Goal: Task Accomplishment & Management: Manage account settings

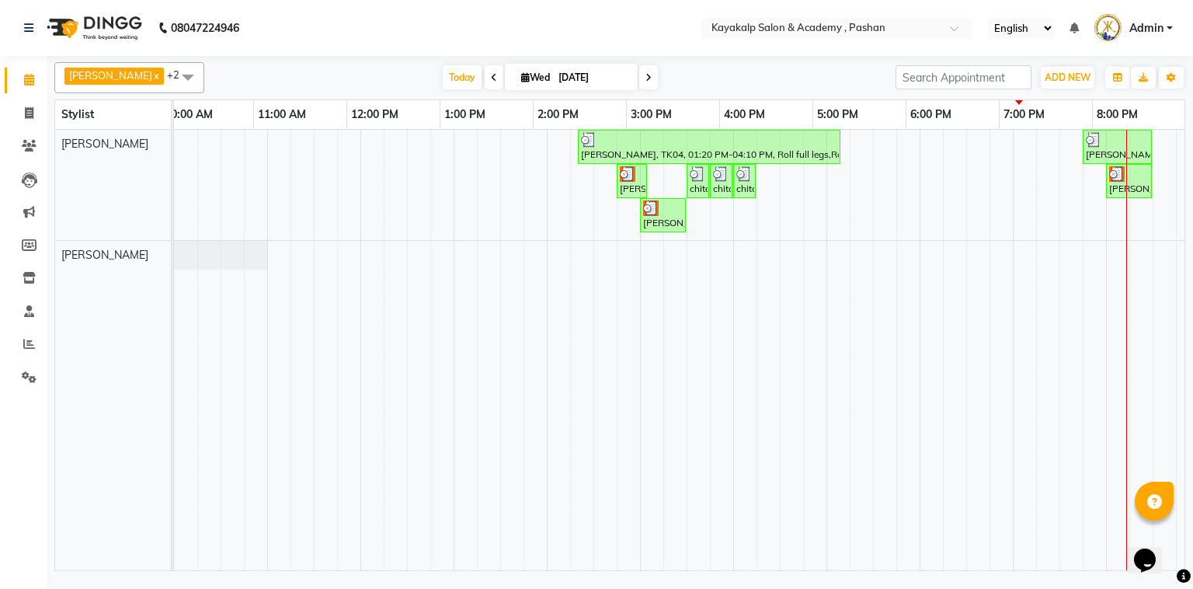
scroll to position [0, 107]
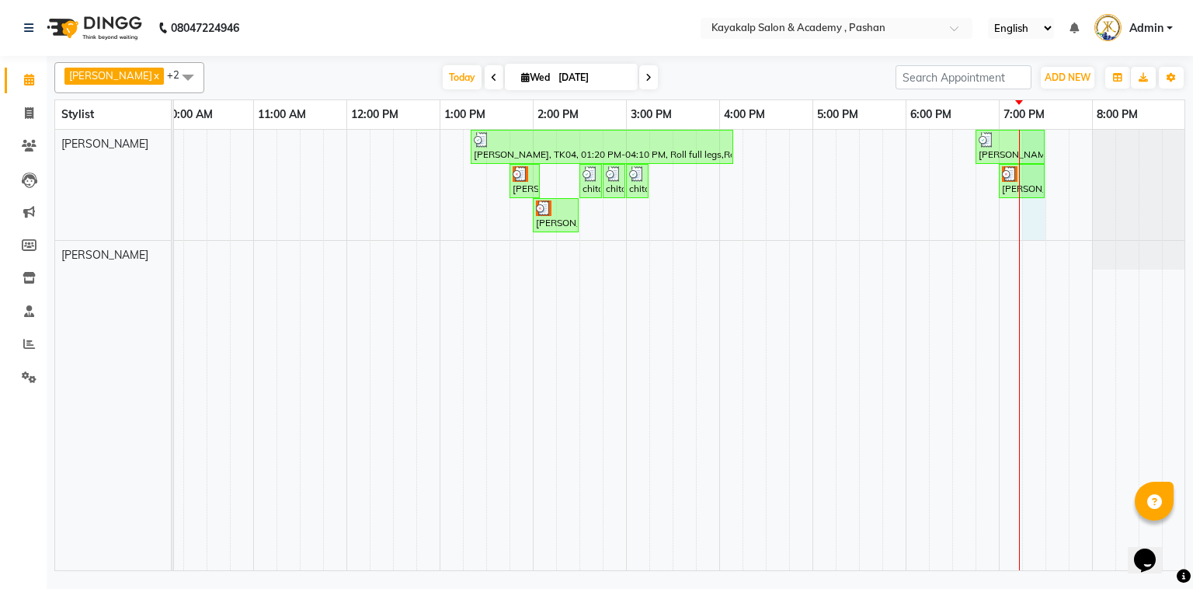
click at [1030, 208] on div "[PERSON_NAME], TK04, 01:20 PM-04:10 PM, Roll full legs,Roll full arms,Argan Wax…" at bounding box center [626, 350] width 1118 height 440
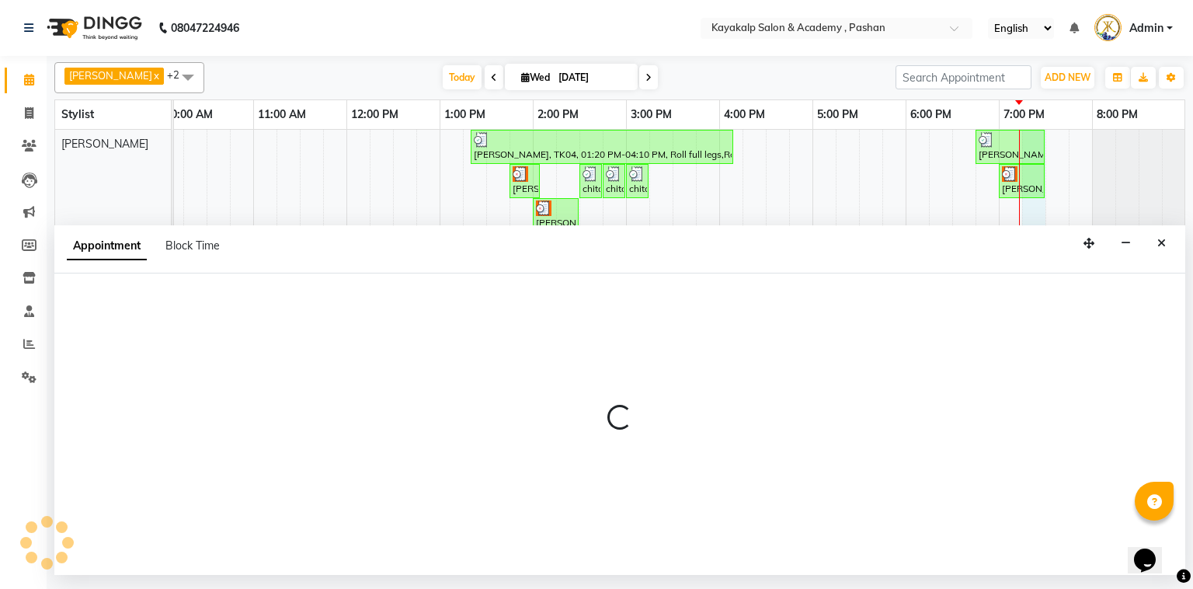
select select "29289"
select select "1155"
select select "tentative"
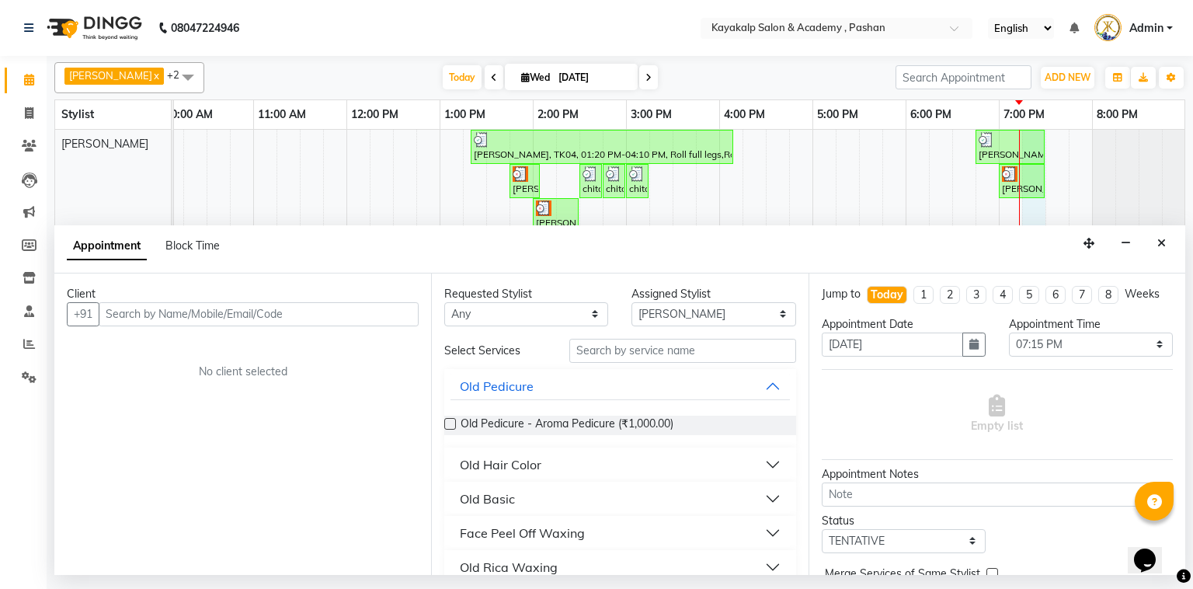
click at [306, 316] on input "text" at bounding box center [259, 314] width 320 height 24
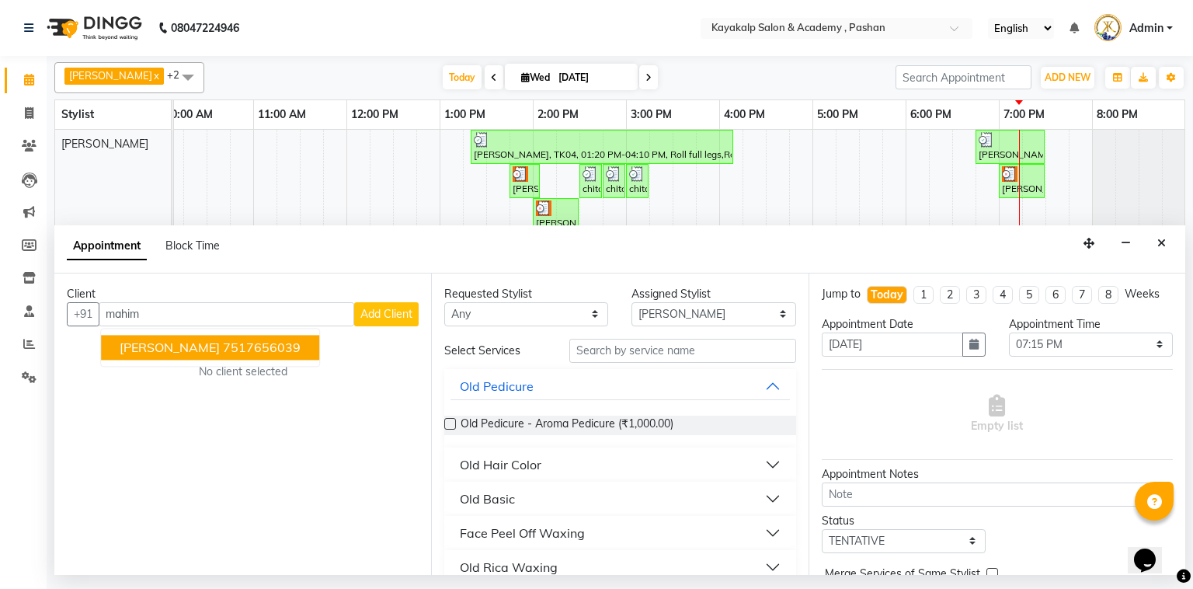
click at [223, 352] on ngb-highlight "7517656039" at bounding box center [262, 347] width 78 height 16
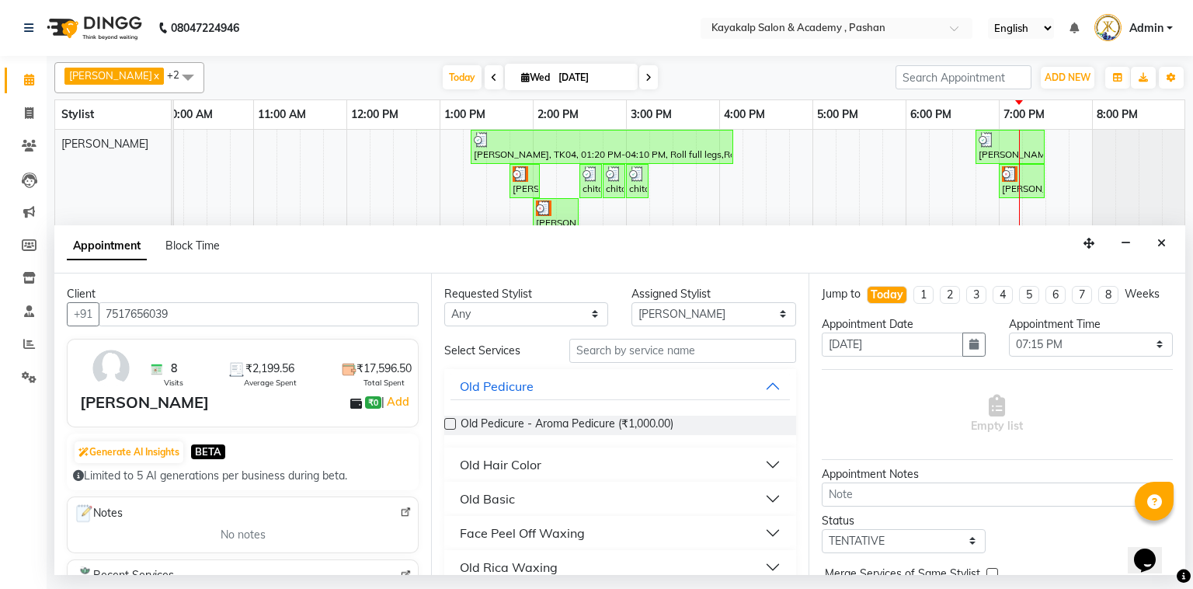
type input "7517656039"
click at [718, 345] on input "text" at bounding box center [682, 351] width 227 height 24
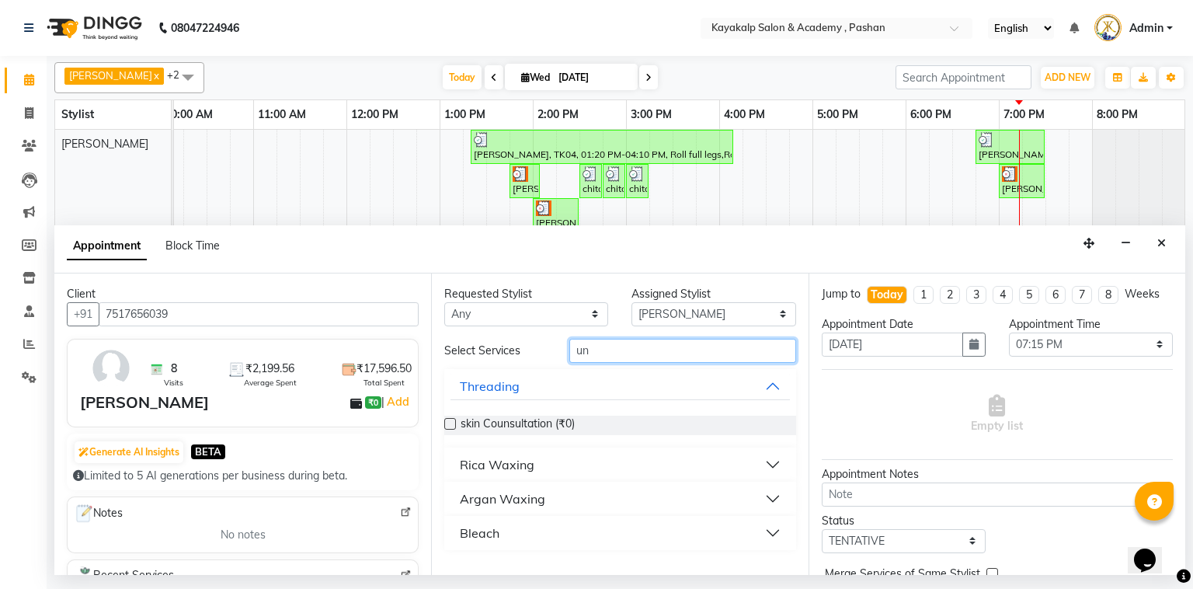
type input "un"
click at [471, 496] on div "Argan Waxing" at bounding box center [502, 498] width 85 height 19
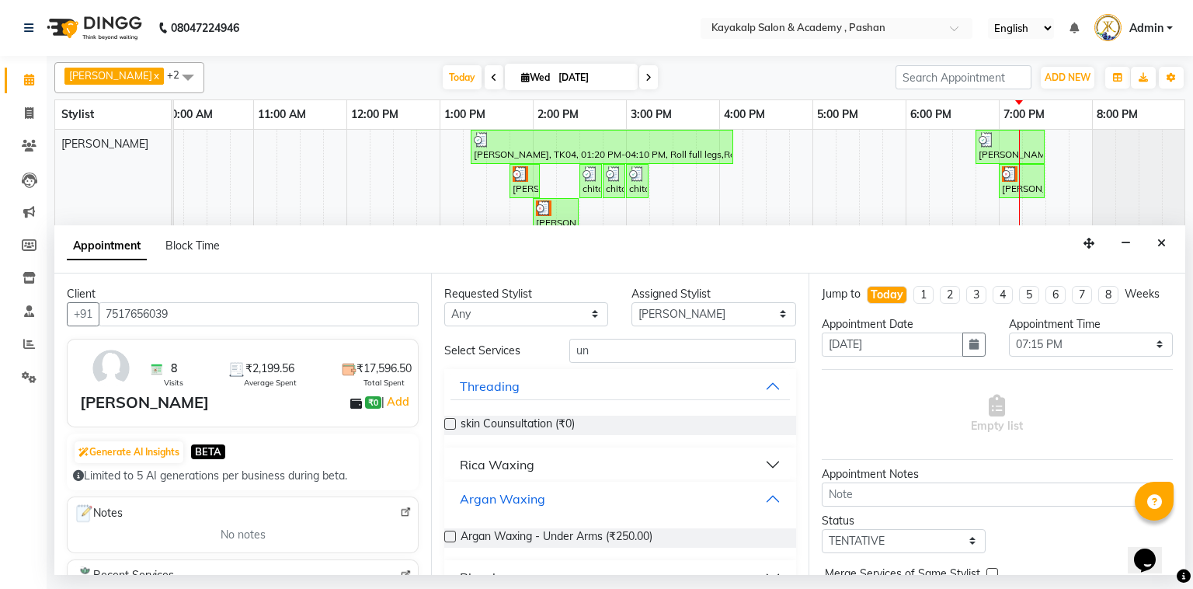
scroll to position [31, 0]
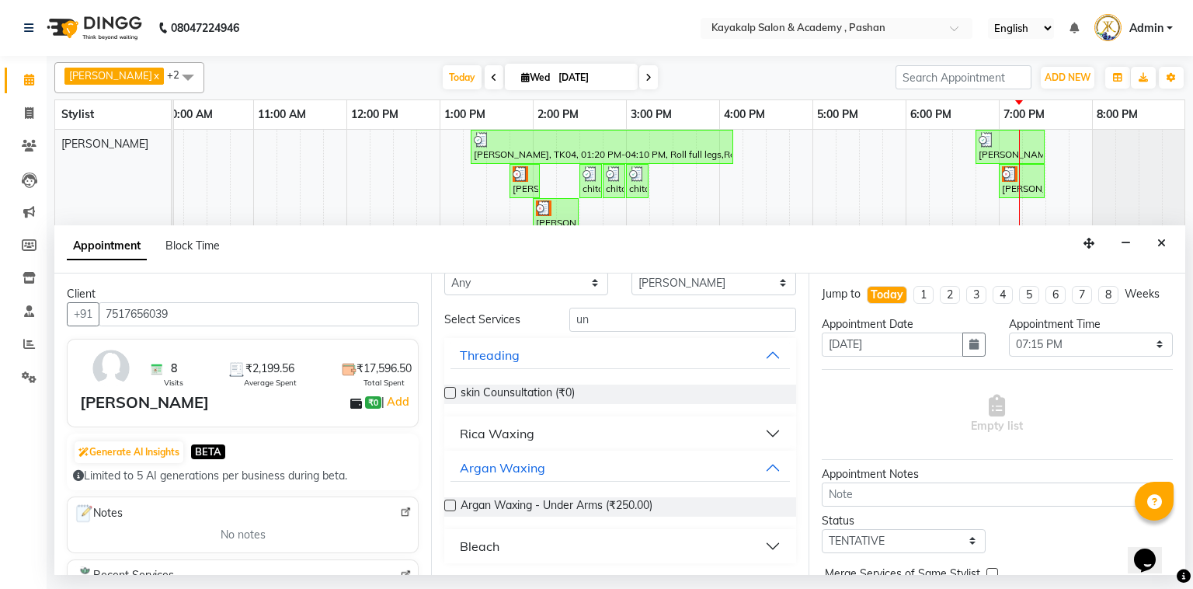
click at [447, 506] on label at bounding box center [450, 505] width 12 height 12
click at [447, 506] on input "checkbox" at bounding box center [449, 507] width 10 height 10
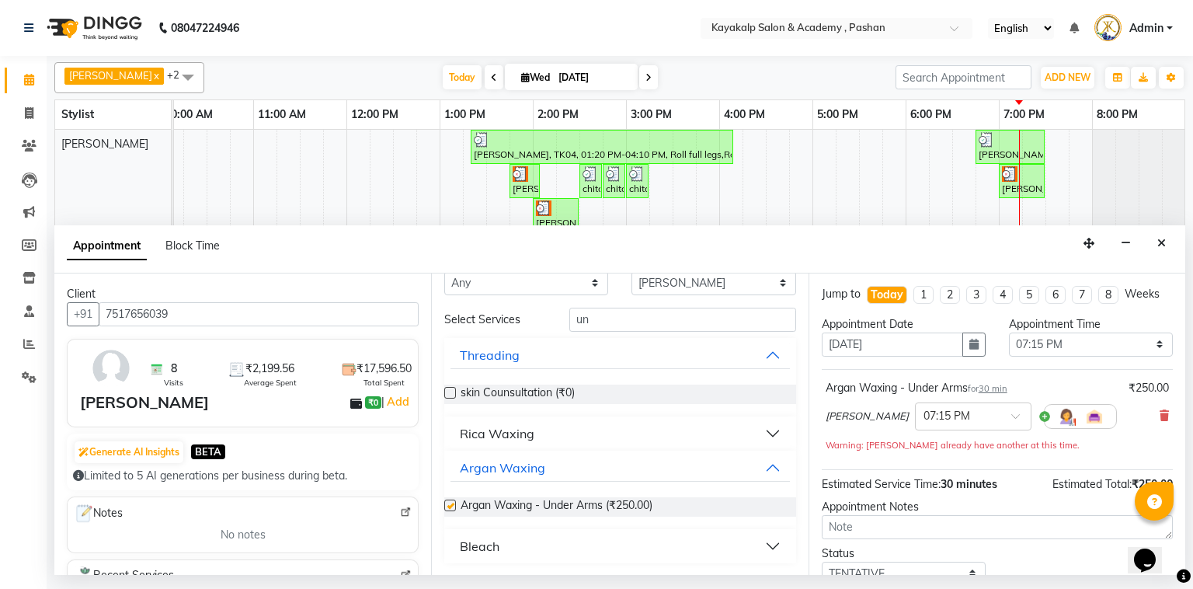
checkbox input "false"
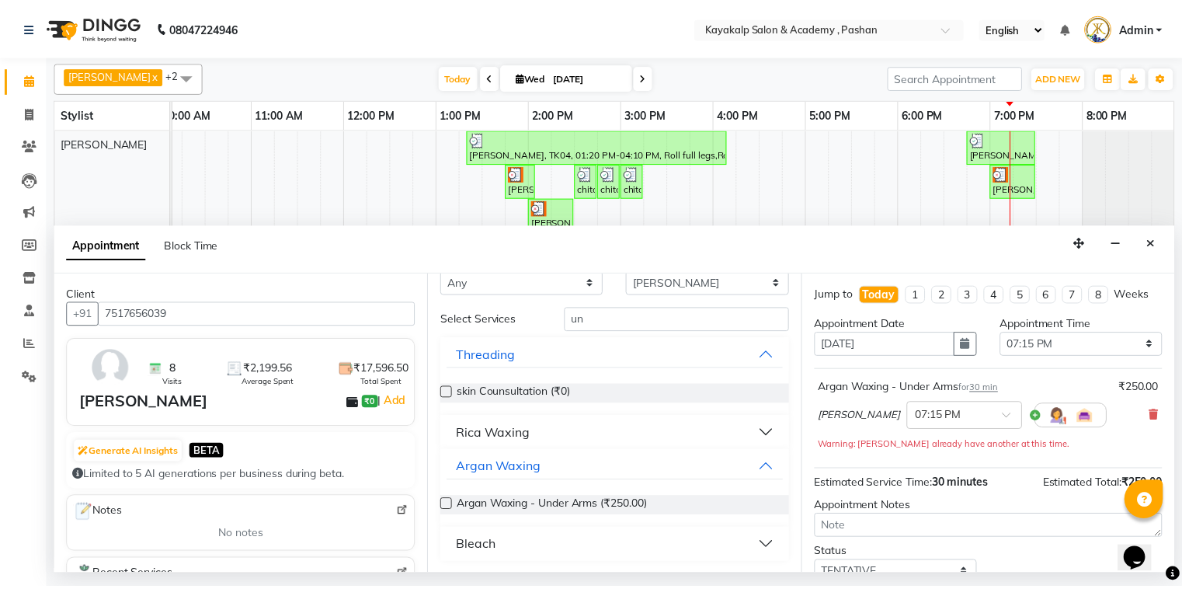
scroll to position [108, 0]
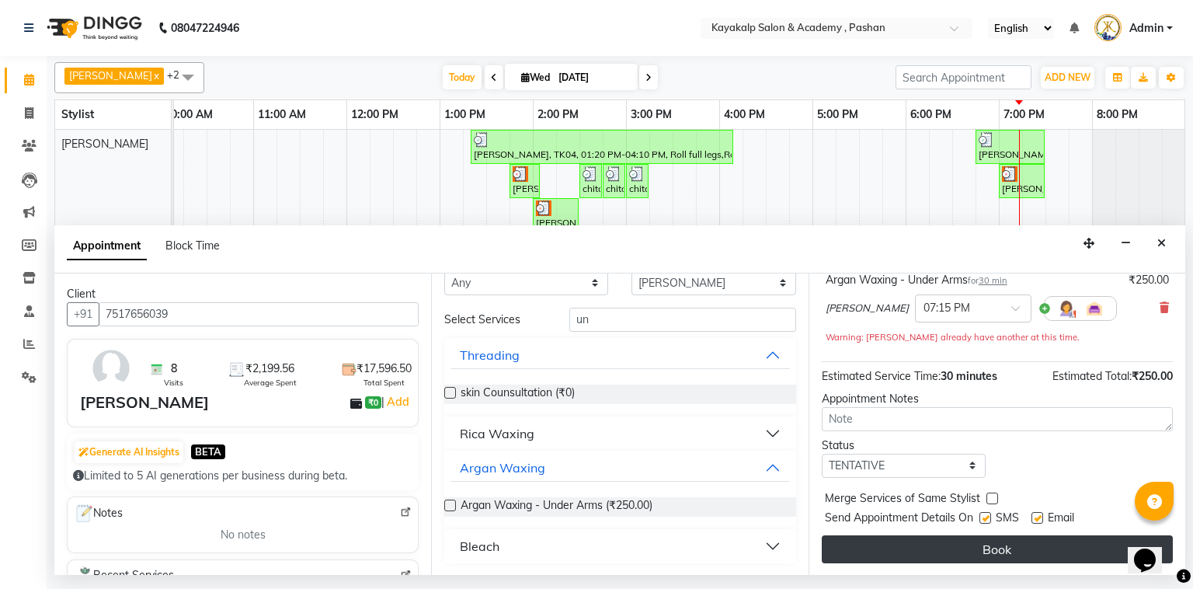
click at [926, 547] on button "Book" at bounding box center [997, 549] width 351 height 28
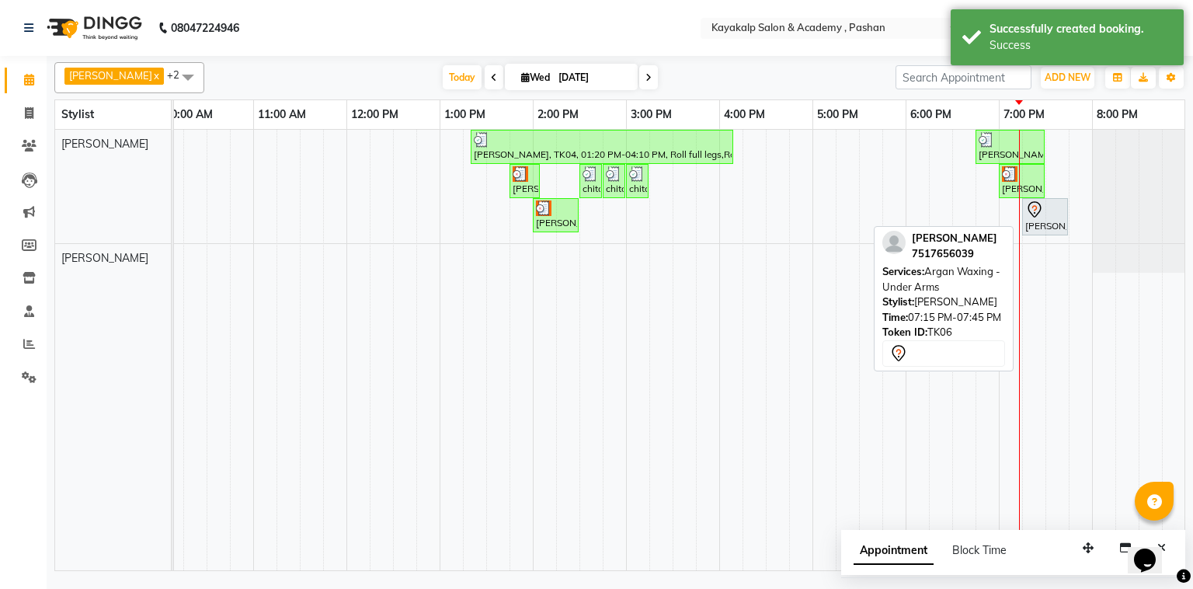
click at [1049, 218] on div "[PERSON_NAME], TK06, 07:15 PM-07:45 PM, Argan Waxing - Under Arms" at bounding box center [1044, 216] width 43 height 33
select select "7"
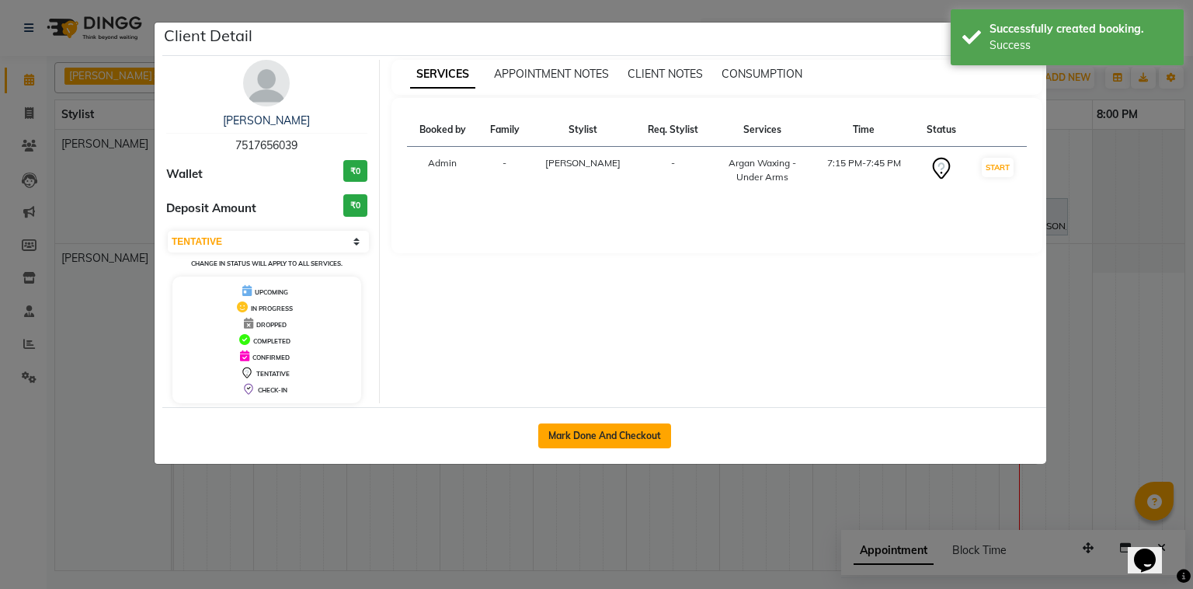
click at [572, 424] on button "Mark Done And Checkout" at bounding box center [604, 435] width 133 height 25
select select "service"
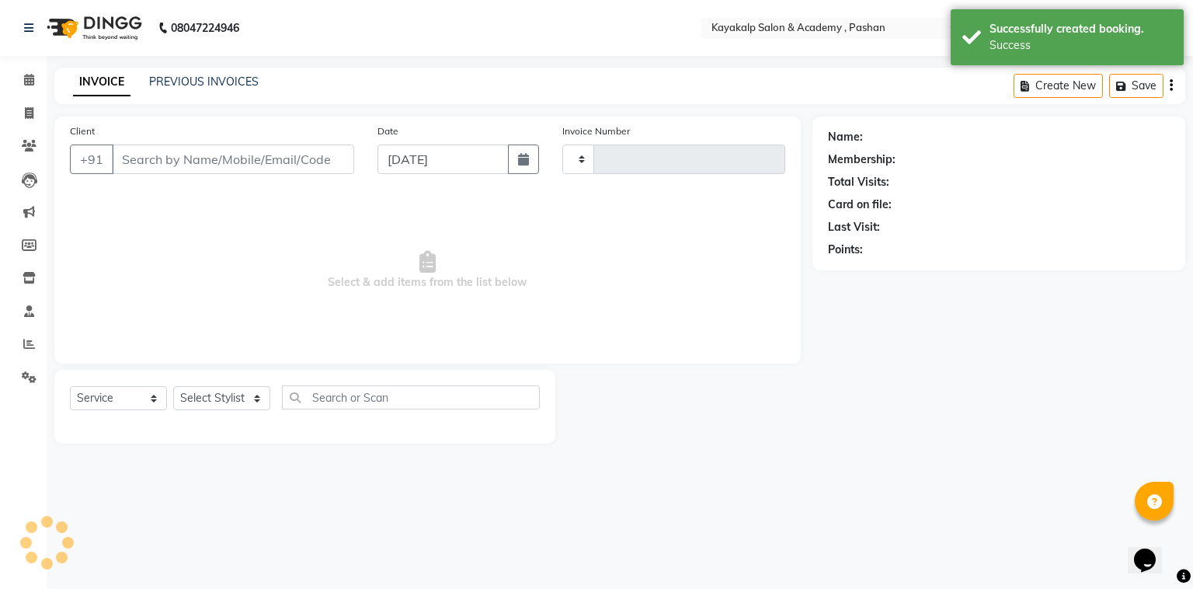
type input "0636"
select select "4804"
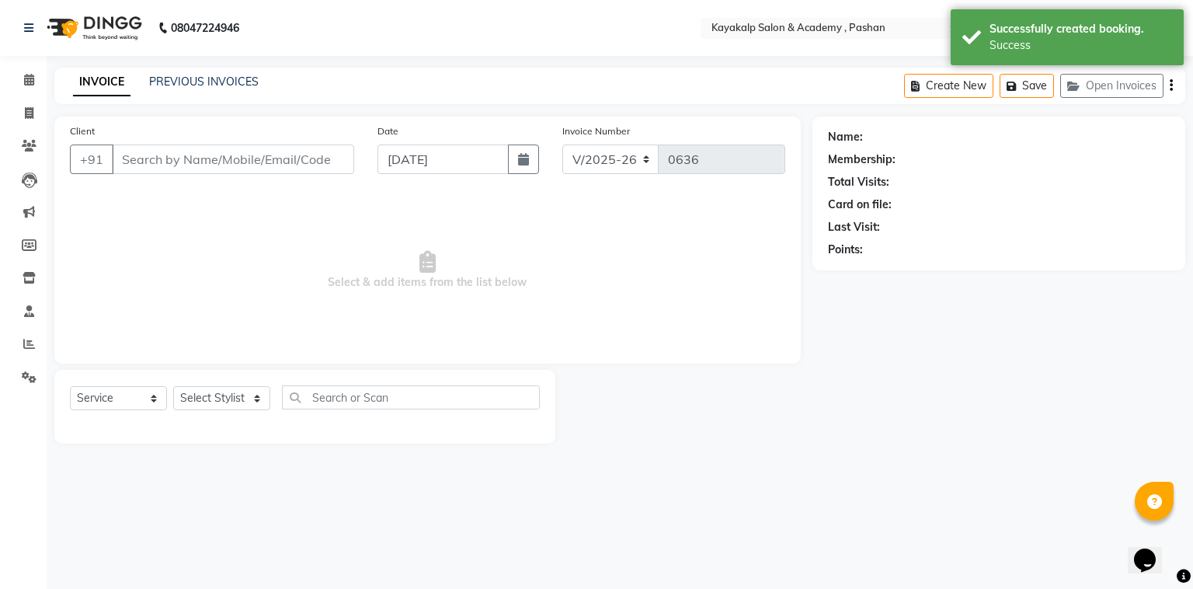
type input "7517656039"
select select "29289"
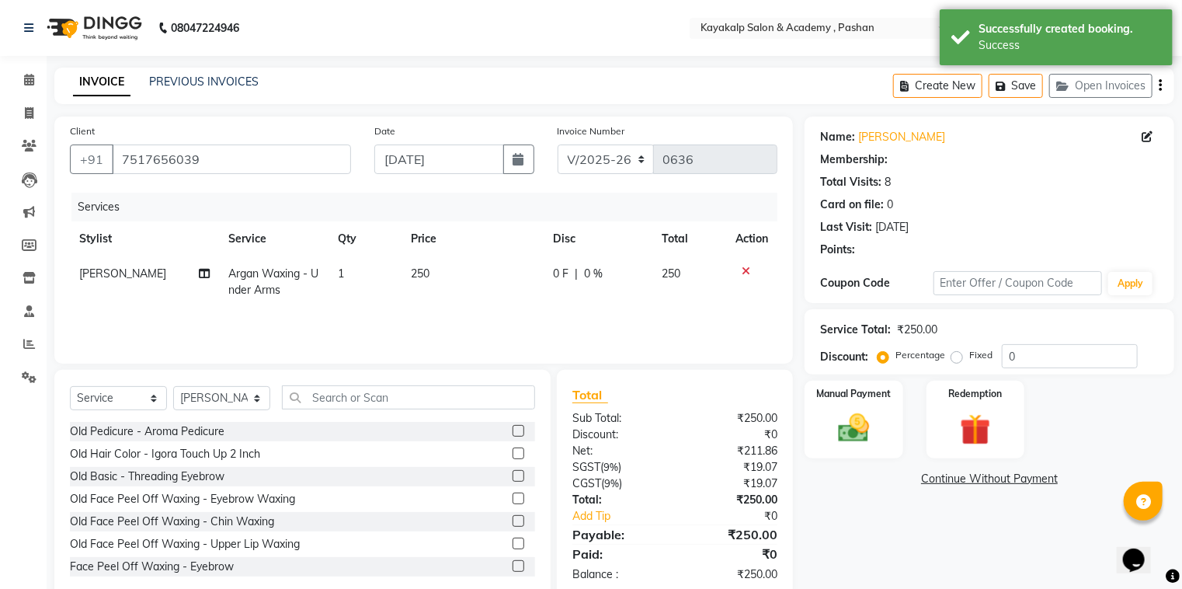
select select "1: Object"
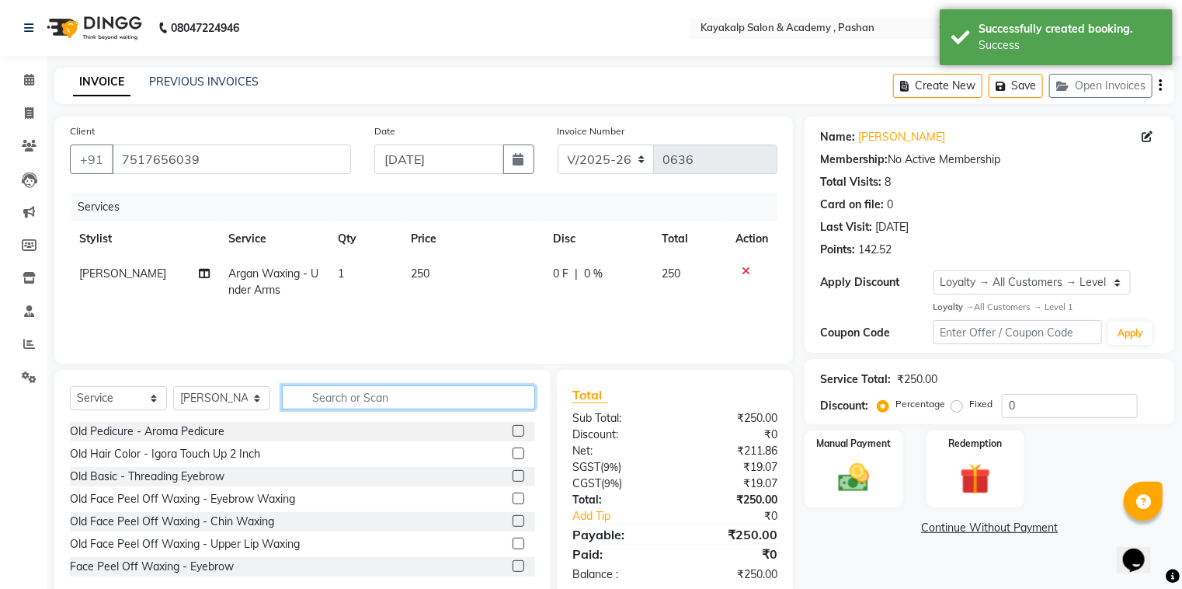
click at [364, 387] on input "text" at bounding box center [408, 397] width 253 height 24
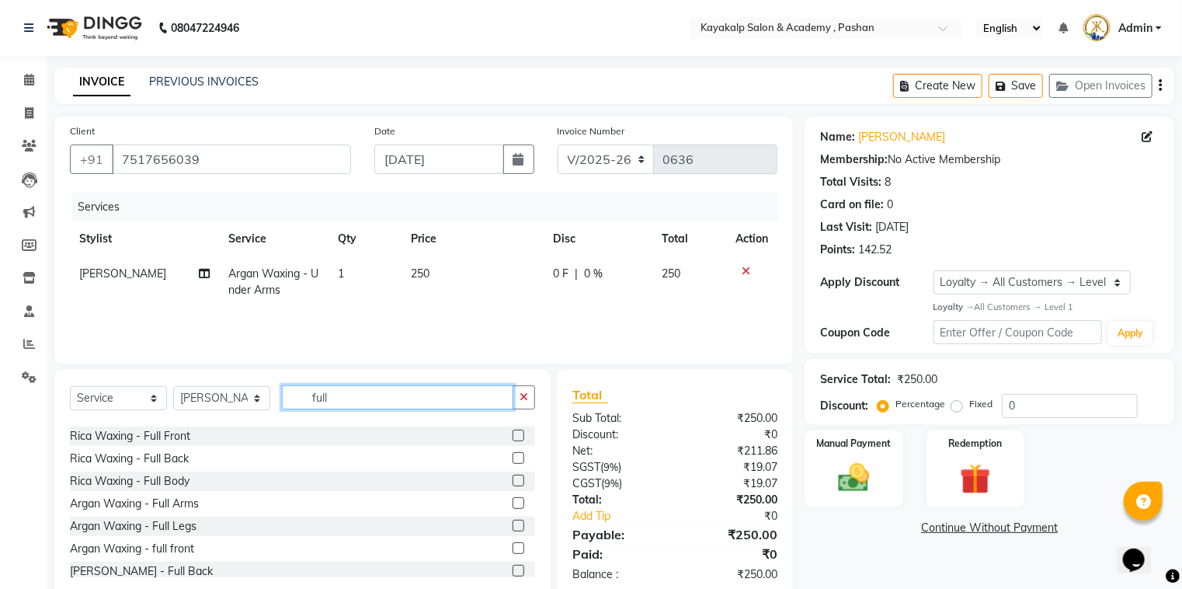
scroll to position [62, 0]
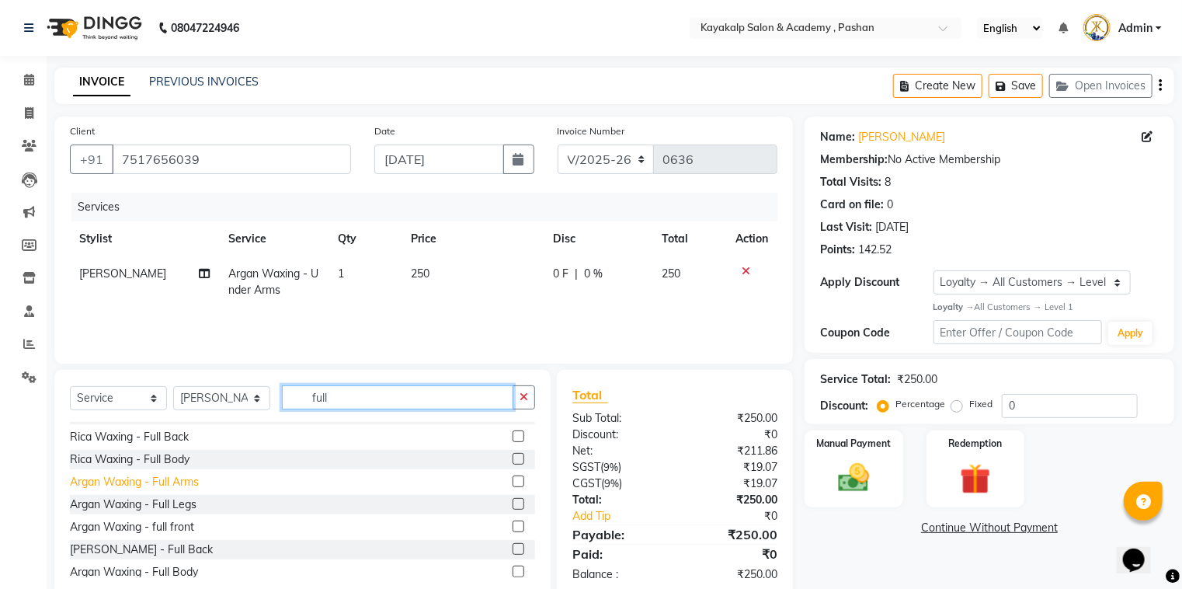
type input "full"
click at [189, 486] on div "Argan Waxing - Full Arms" at bounding box center [134, 482] width 129 height 16
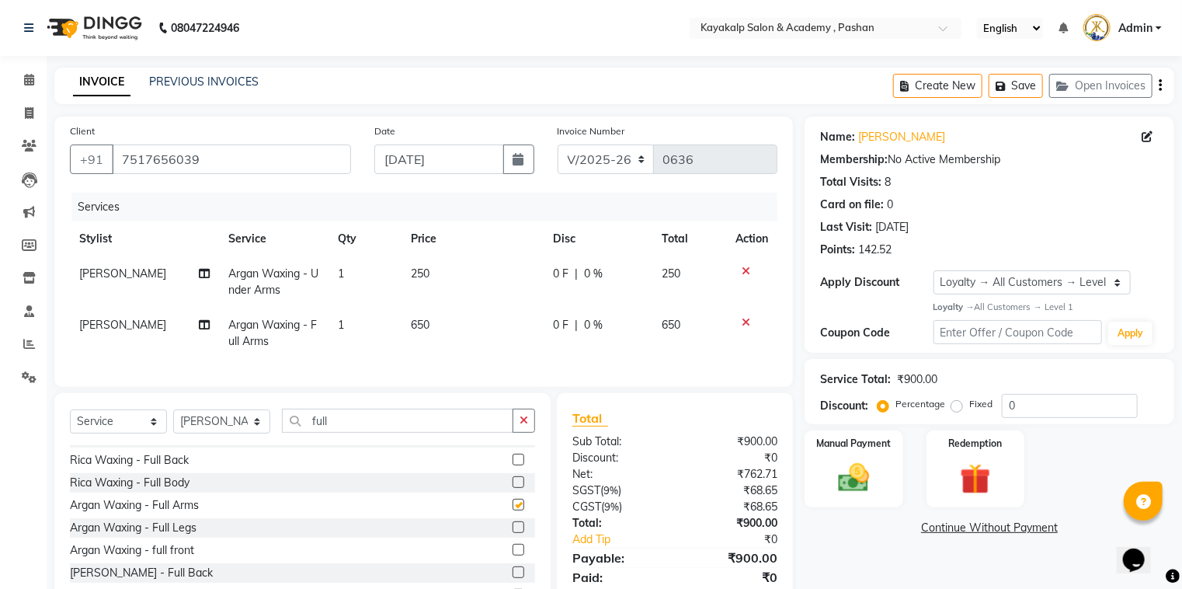
checkbox input "false"
click at [349, 433] on input "full" at bounding box center [397, 420] width 231 height 24
type input "f"
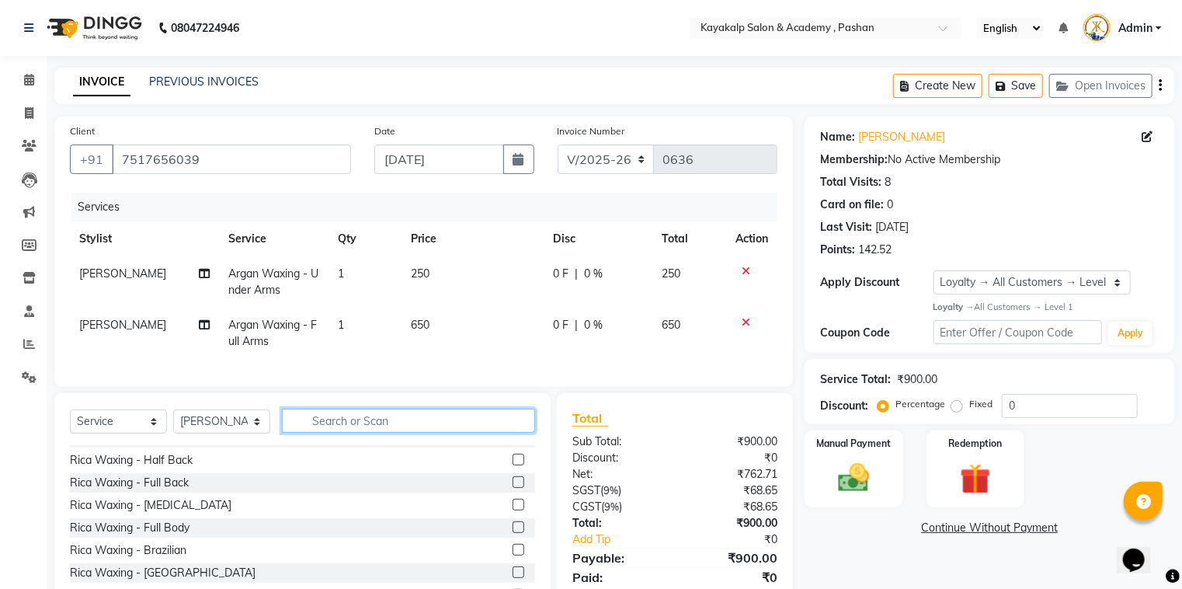
click at [352, 430] on input "text" at bounding box center [408, 420] width 253 height 24
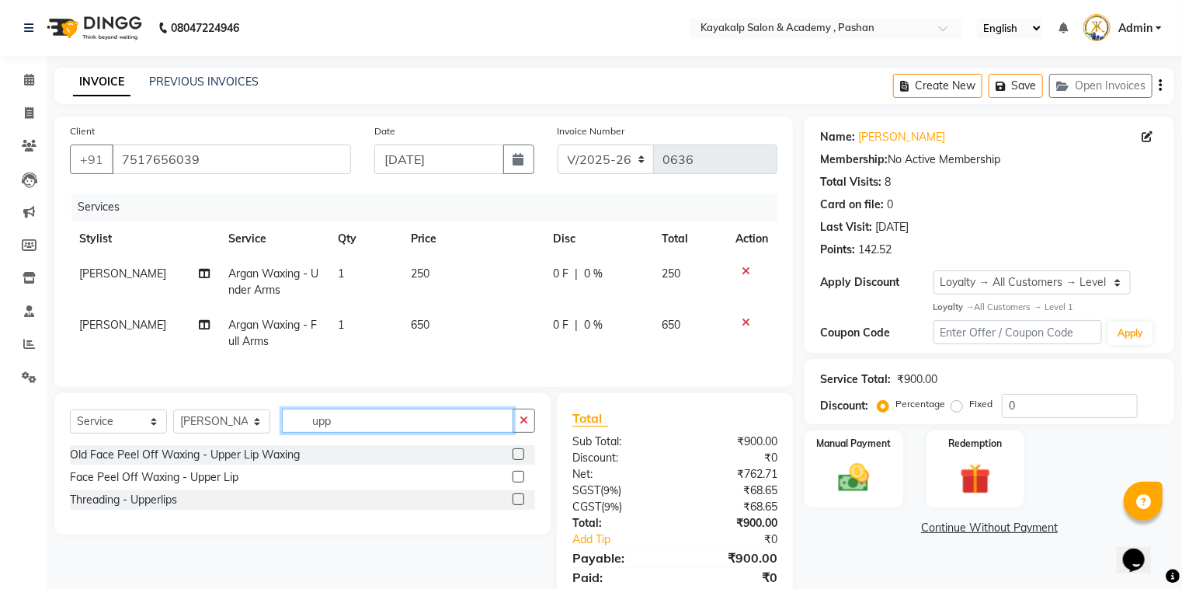
scroll to position [0, 0]
type input "upp"
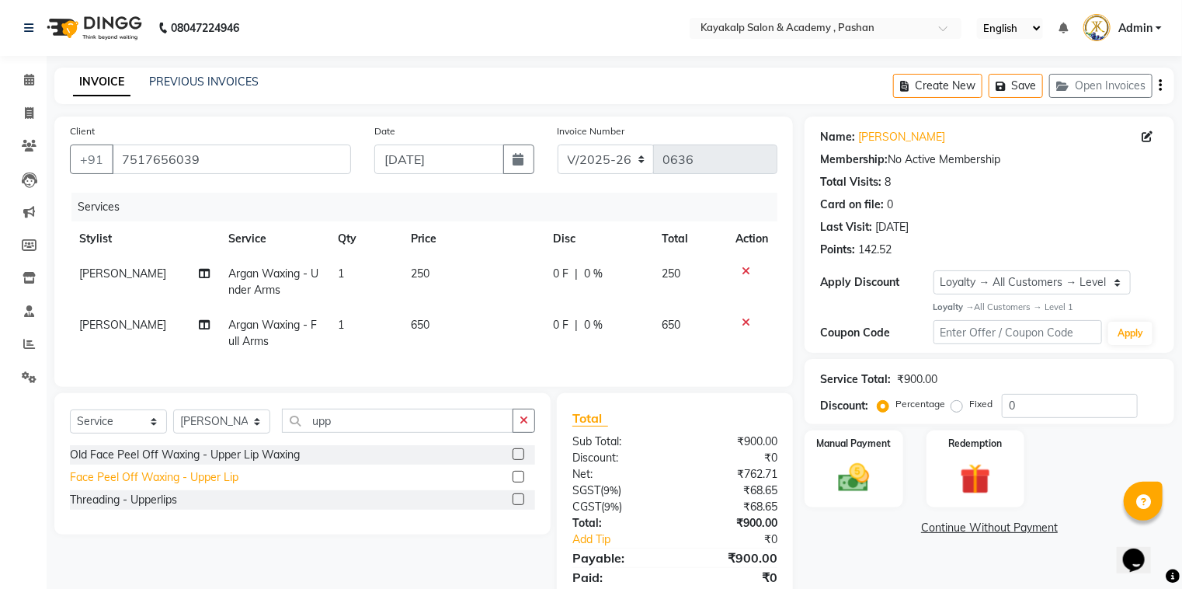
click at [152, 485] on div "Face Peel Off Waxing - Upper Lip" at bounding box center [154, 477] width 169 height 16
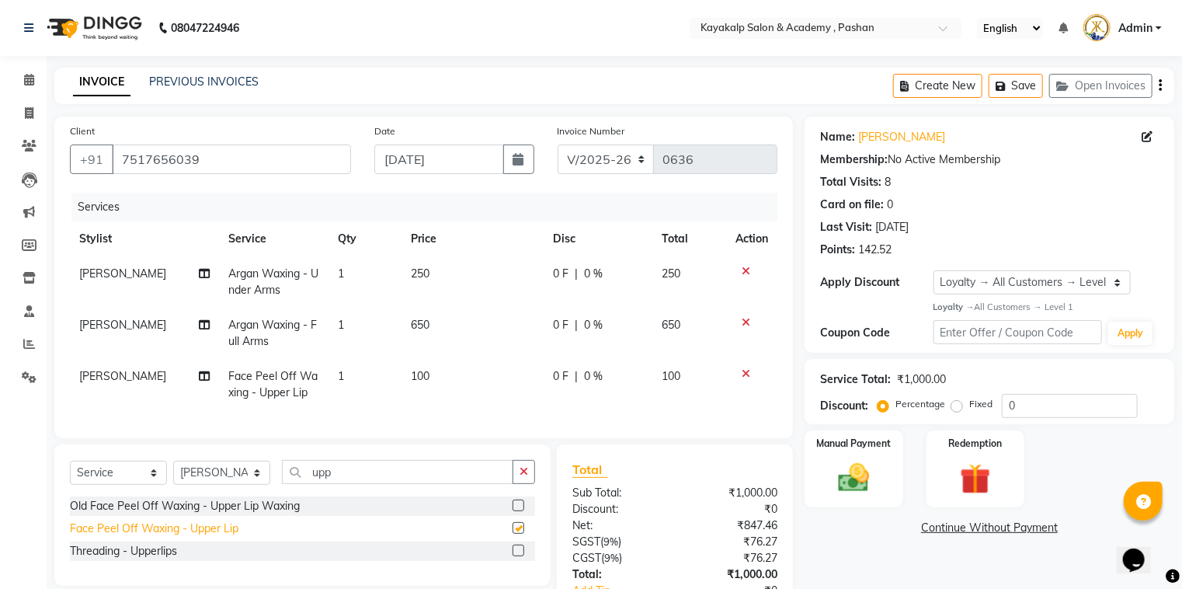
checkbox input "false"
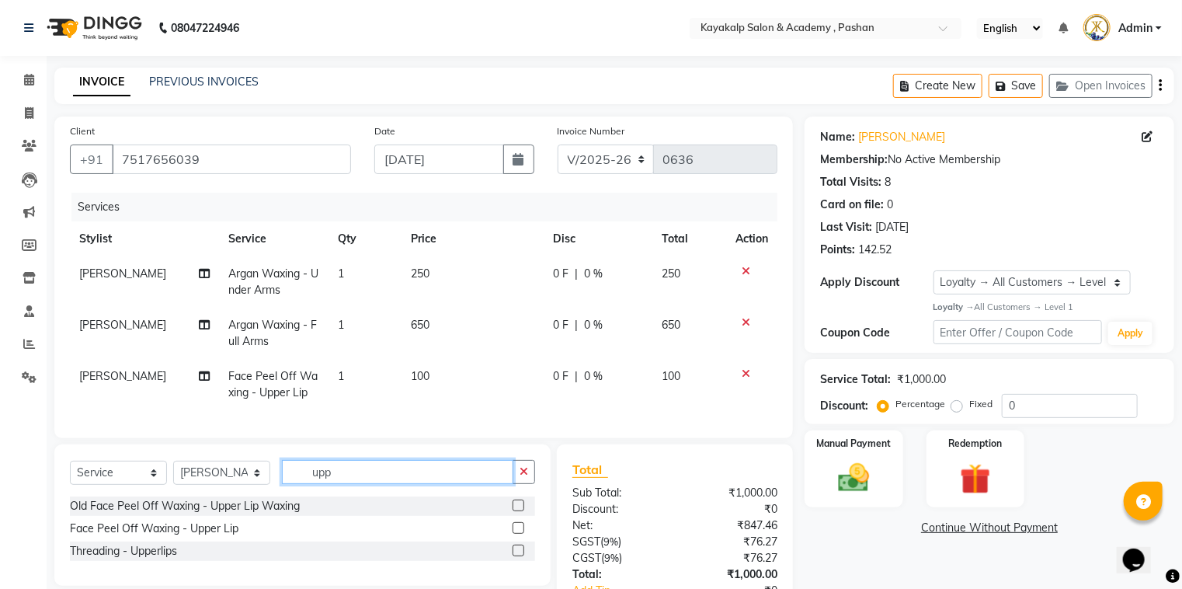
click at [370, 484] on input "upp" at bounding box center [397, 472] width 231 height 24
type input "u"
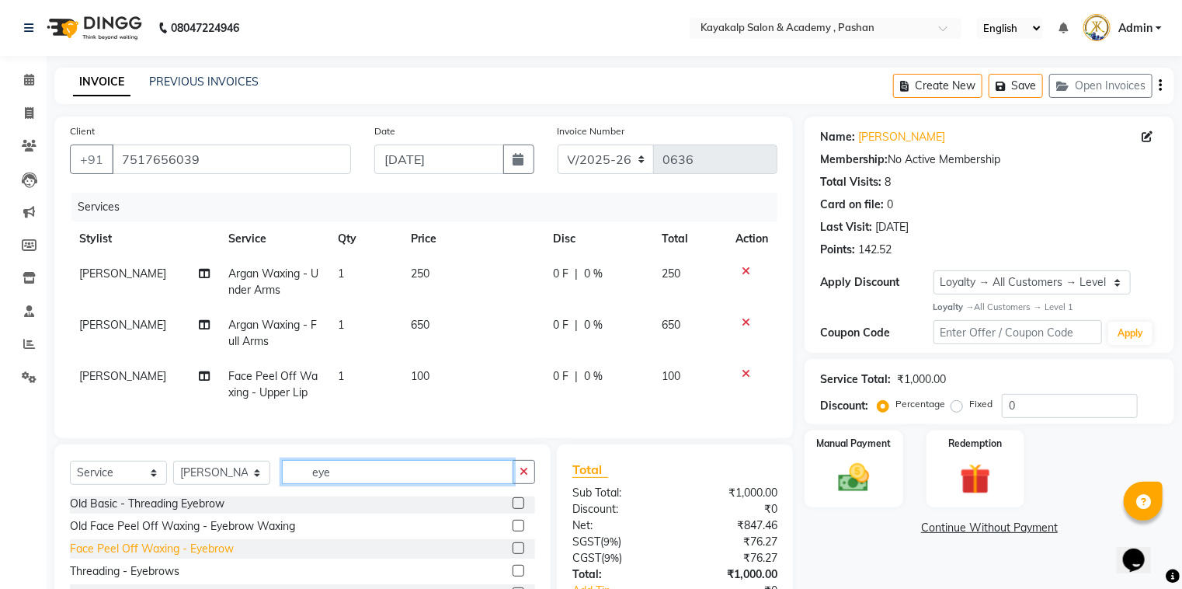
scroll to position [62, 0]
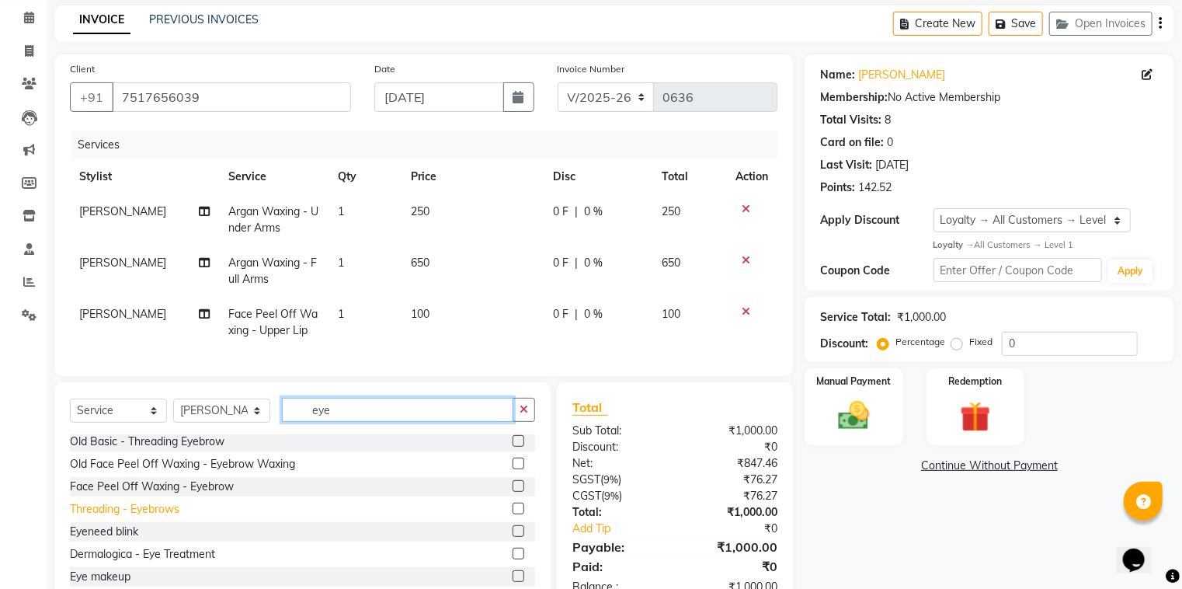
type input "eye"
click at [162, 517] on div "Threading - Eyebrows" at bounding box center [124, 509] width 109 height 16
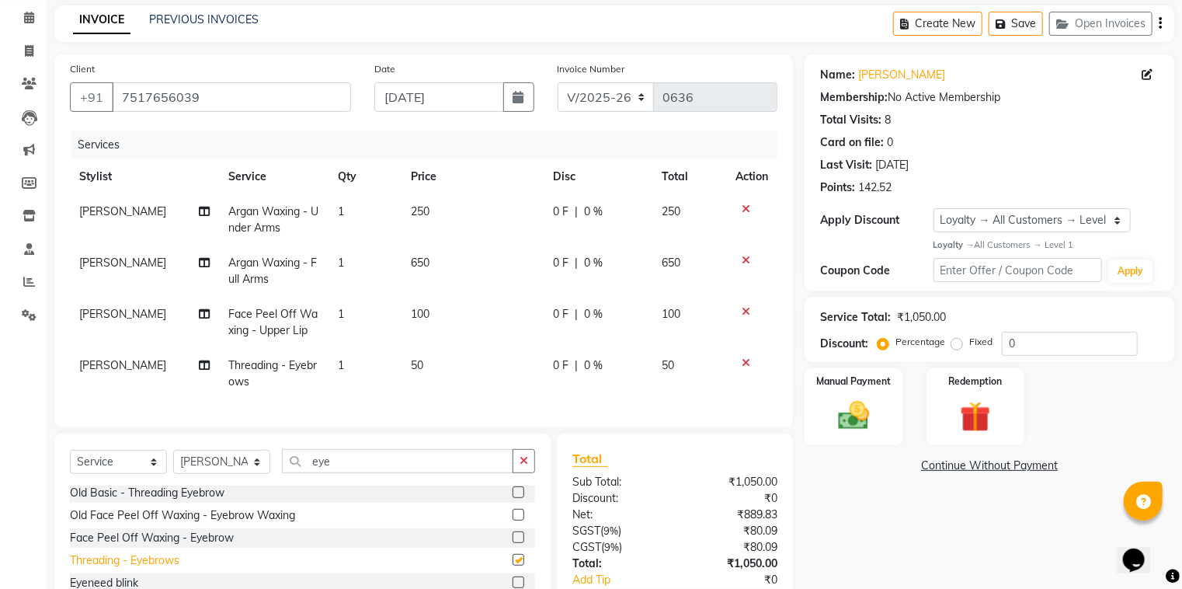
checkbox input "false"
click at [357, 473] on input "eye" at bounding box center [397, 461] width 231 height 24
type input "e"
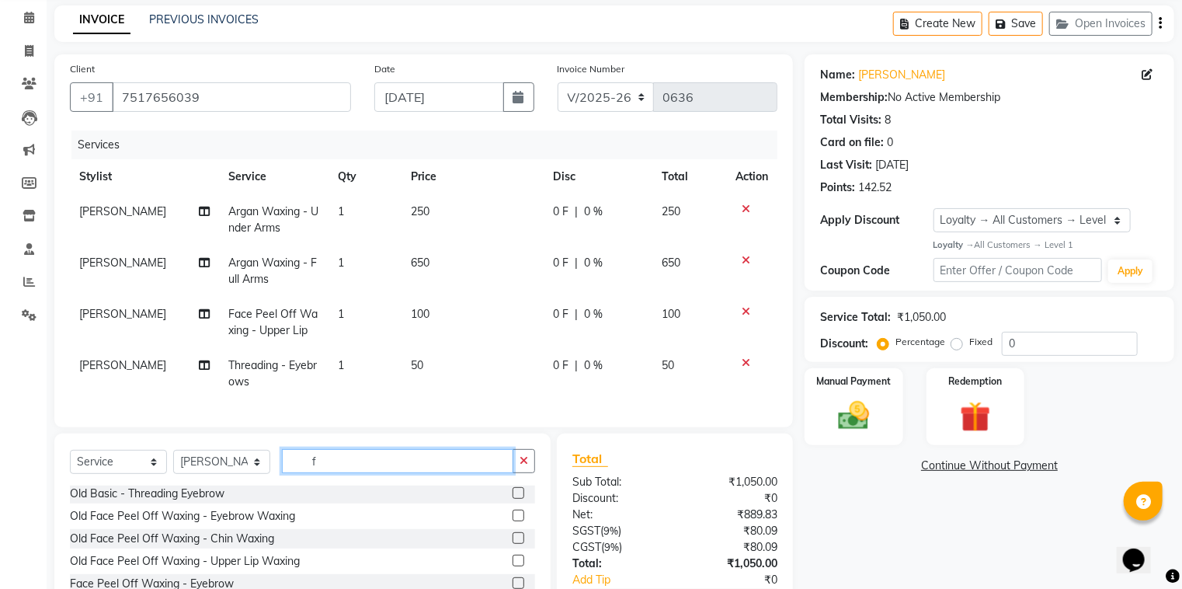
scroll to position [0, 0]
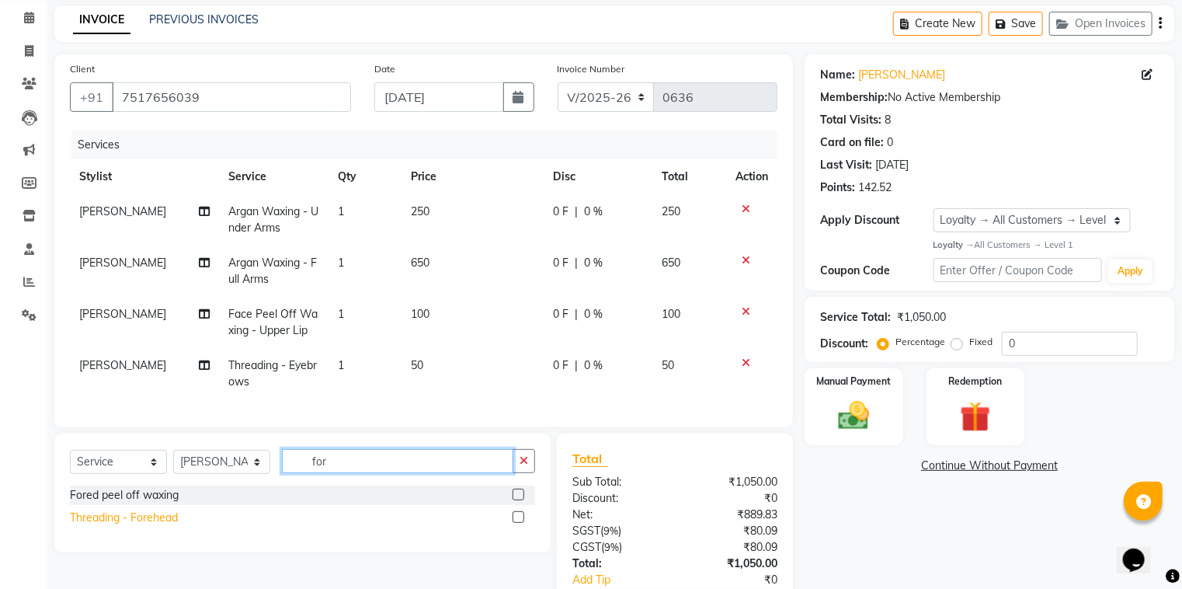
type input "for"
click at [149, 524] on div "Threading - Forehead" at bounding box center [124, 517] width 108 height 16
checkbox input "false"
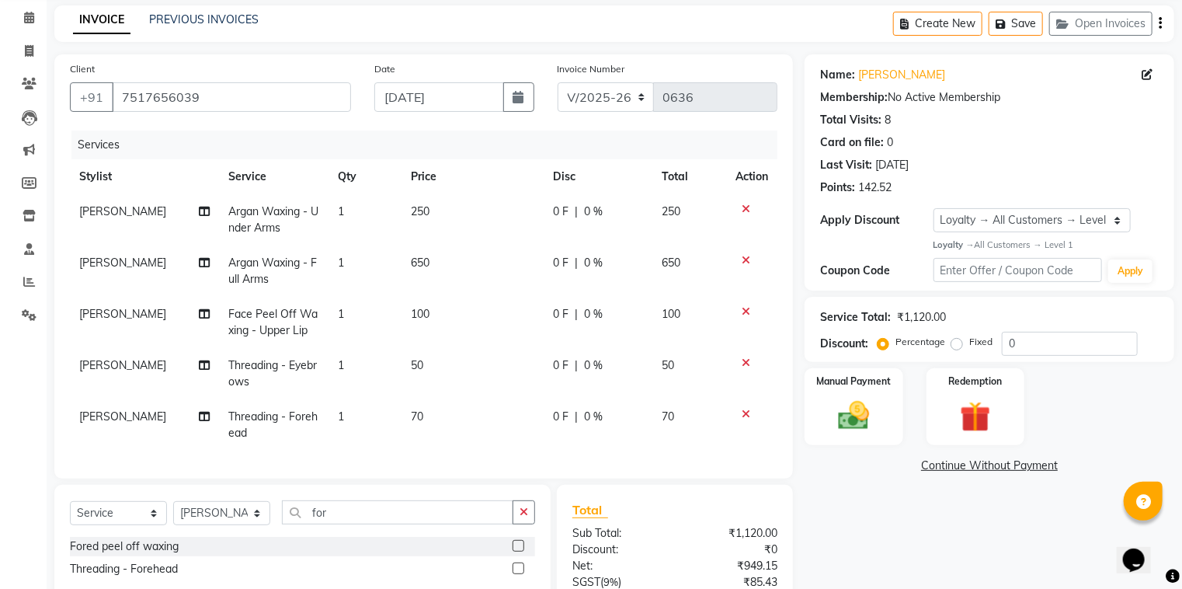
scroll to position [221, 0]
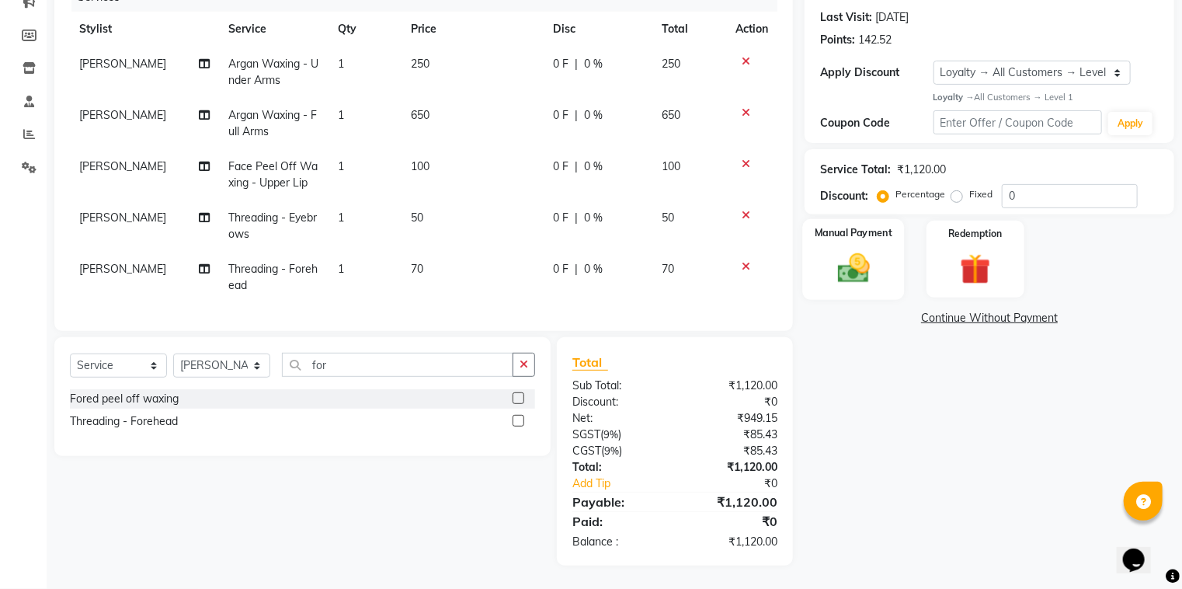
click at [864, 249] on img at bounding box center [854, 267] width 52 height 37
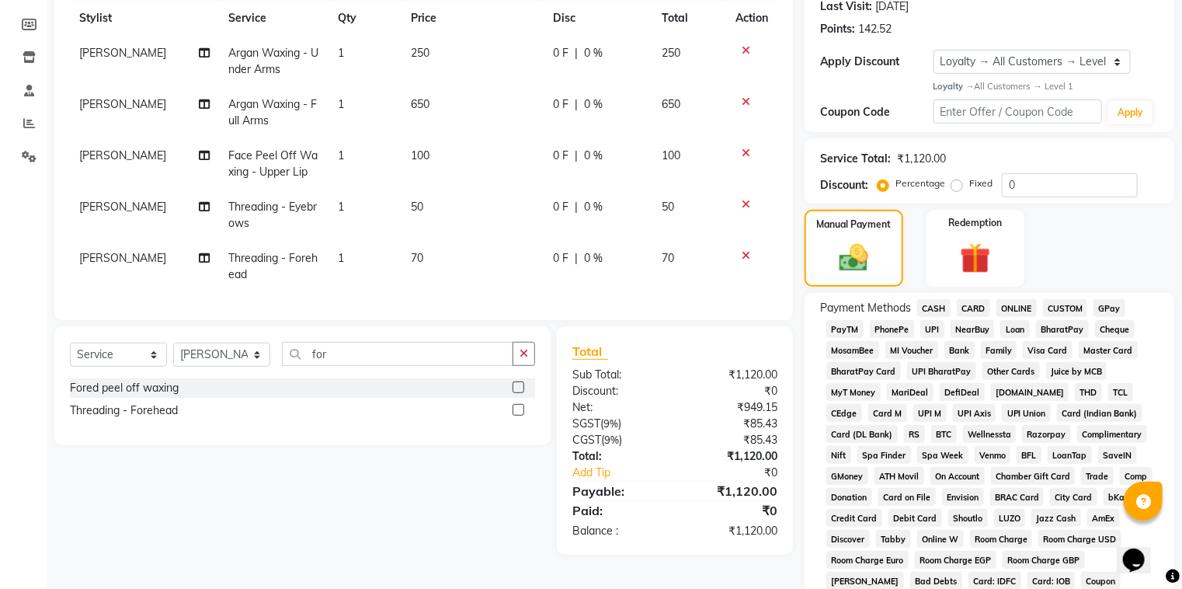
click at [1107, 307] on span "GPay" at bounding box center [1109, 308] width 32 height 18
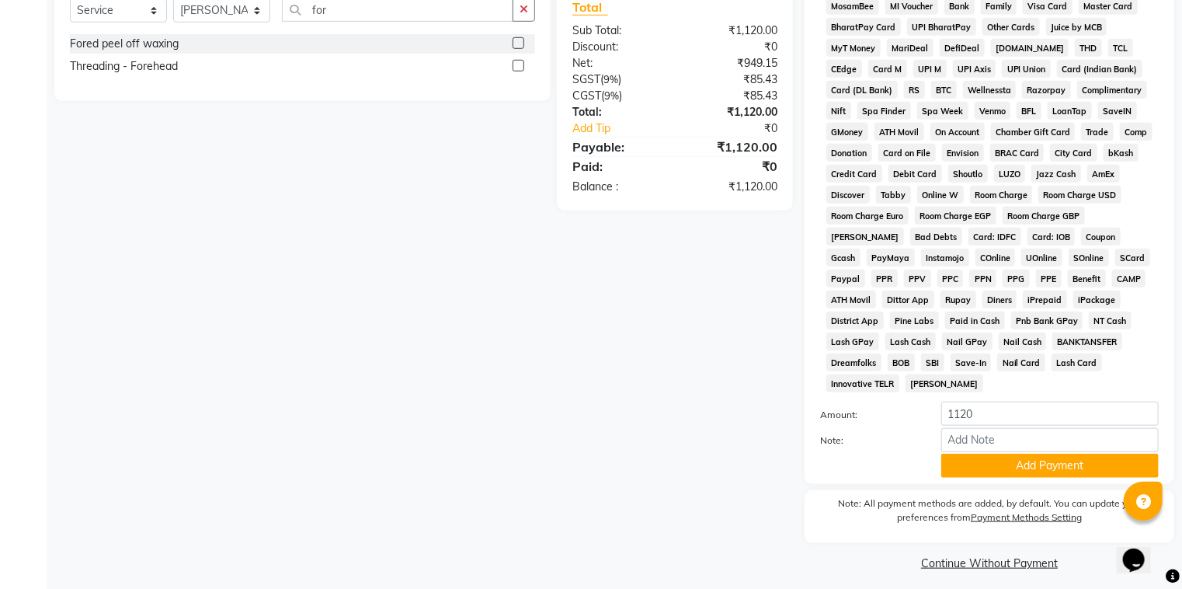
scroll to position [566, 0]
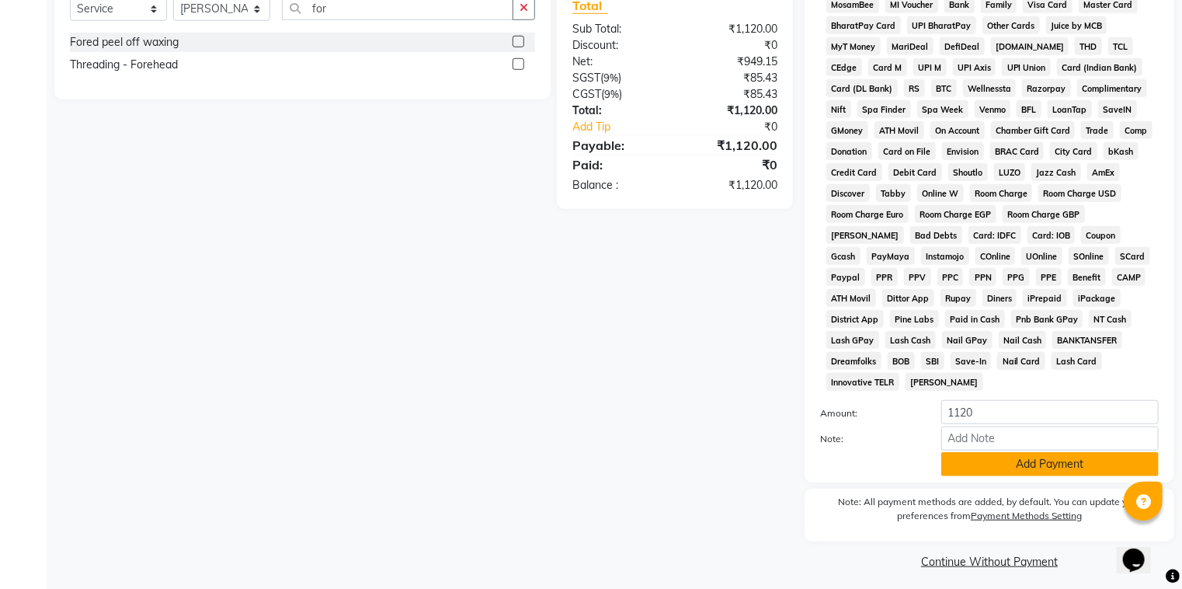
click at [1037, 456] on button "Add Payment" at bounding box center [1049, 464] width 217 height 24
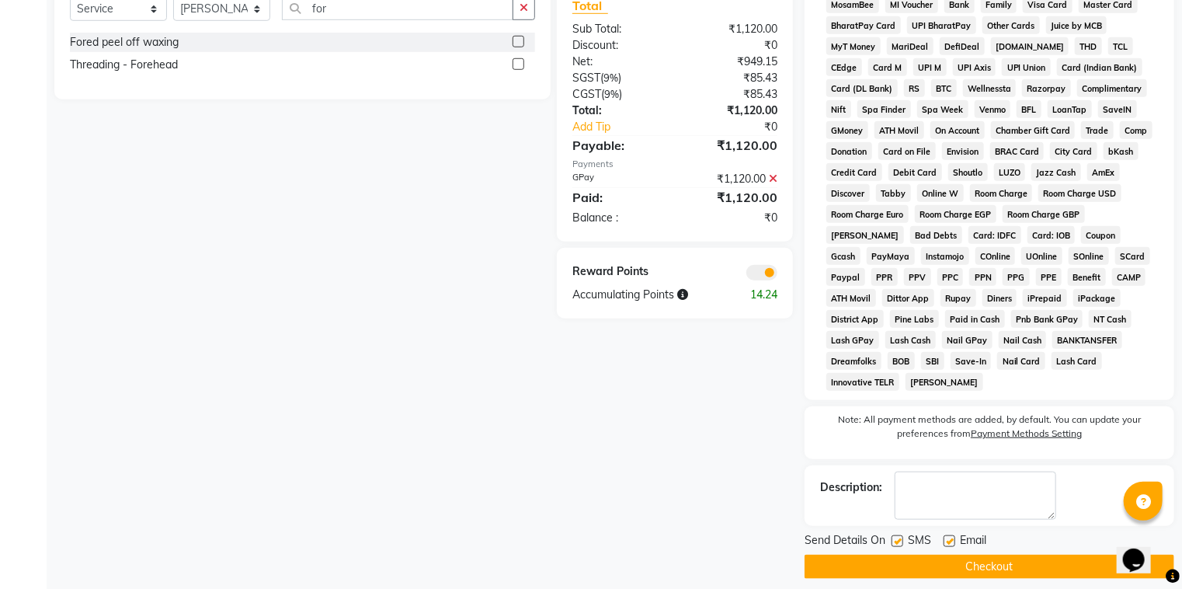
click at [1001, 562] on button "Checkout" at bounding box center [990, 566] width 370 height 24
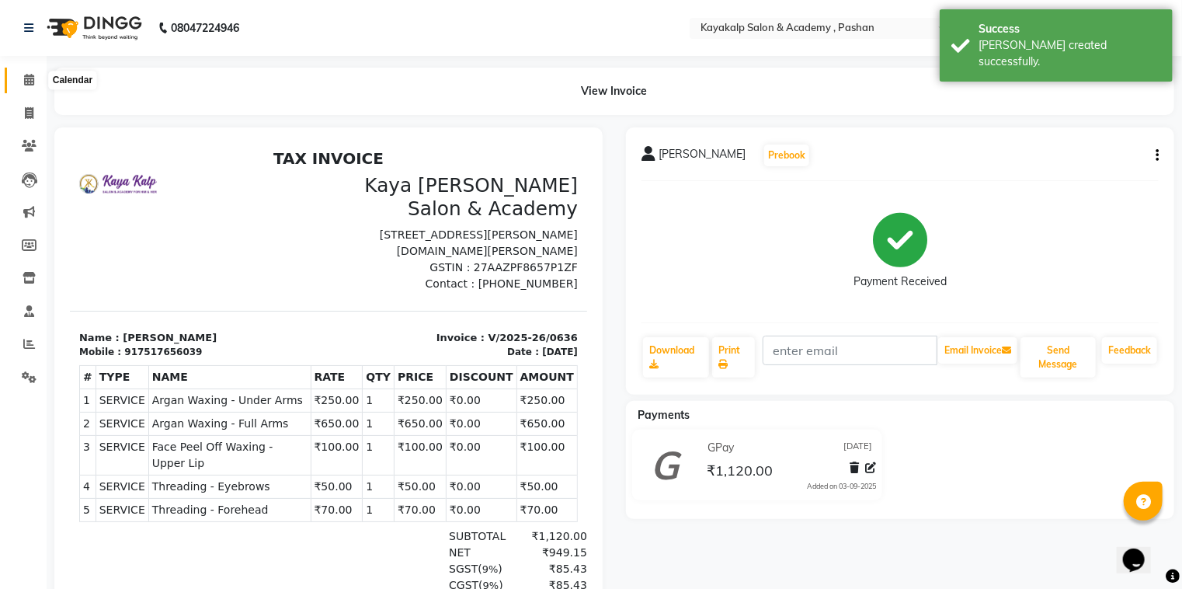
click at [33, 75] on icon at bounding box center [29, 80] width 10 height 12
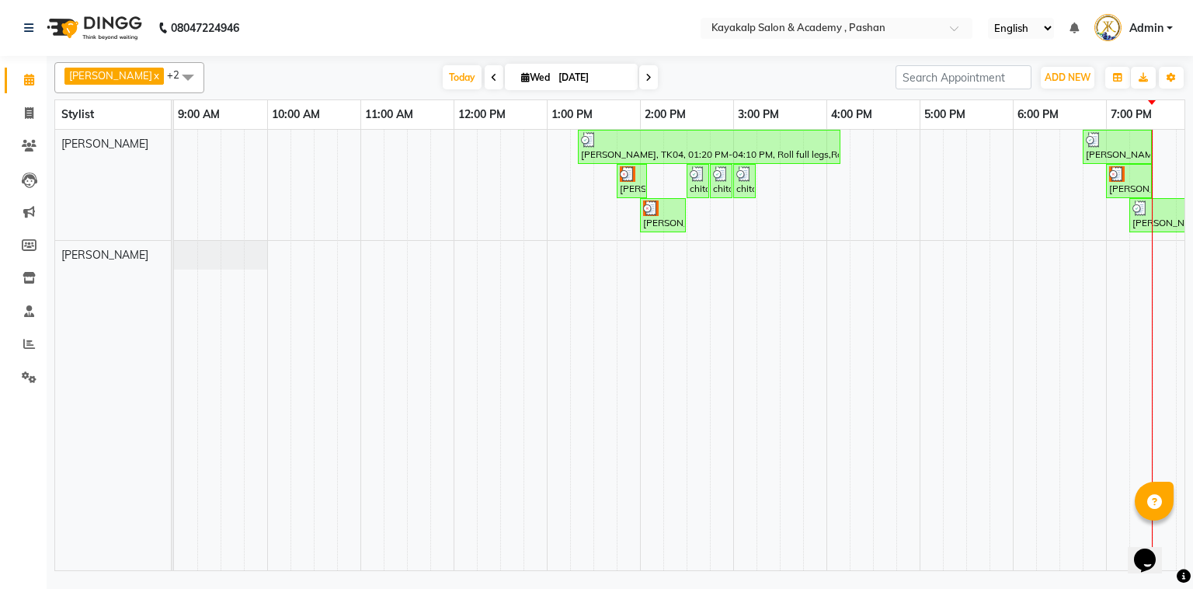
drag, startPoint x: 0, startPoint y: 571, endPoint x: 0, endPoint y: 304, distance: 266.4
drag, startPoint x: 0, startPoint y: 304, endPoint x: 0, endPoint y: 285, distance: 19.4
drag, startPoint x: 0, startPoint y: 303, endPoint x: 0, endPoint y: 146, distance: 156.9
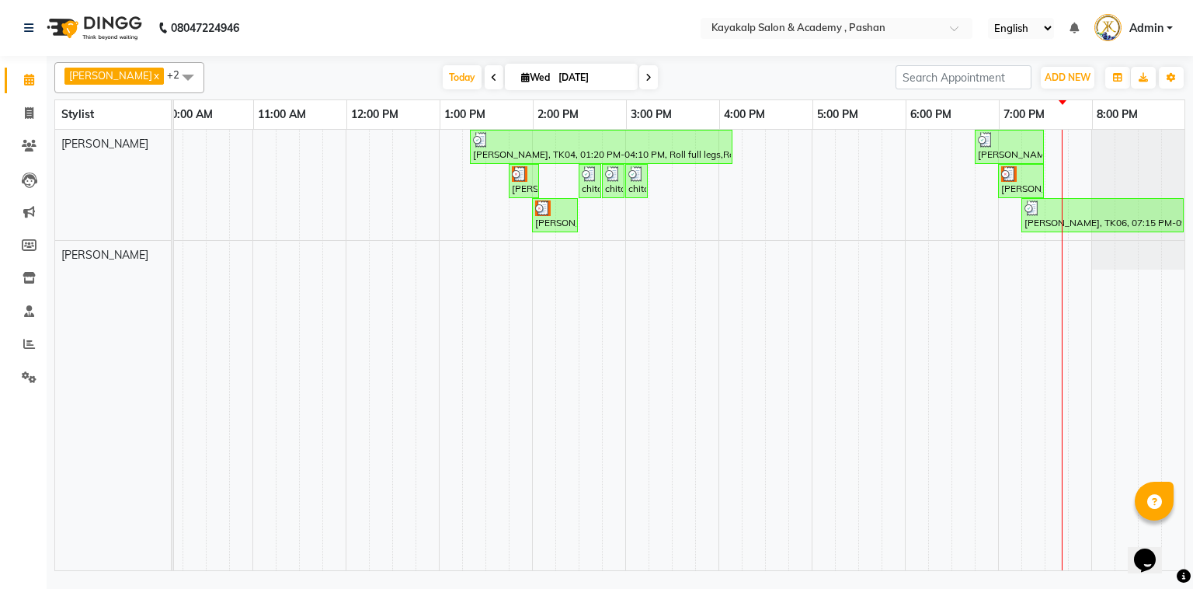
click at [1062, 144] on div "[PERSON_NAME], TK04, 01:20 PM-04:10 PM, Roll full legs,Roll full arms,Argan Wax…" at bounding box center [625, 350] width 1118 height 440
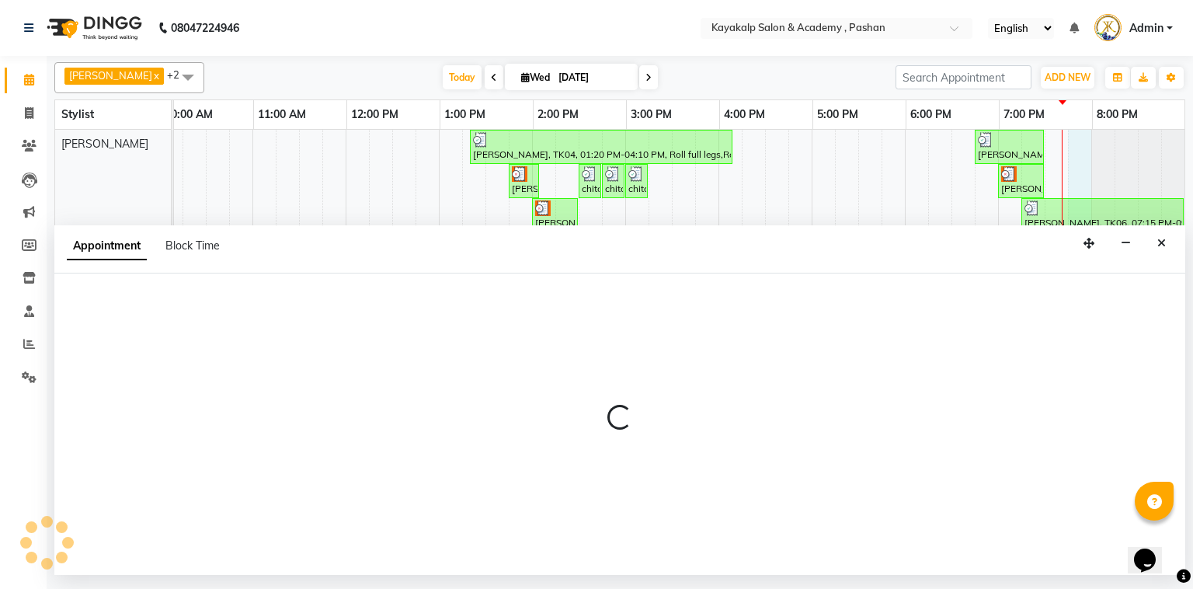
select select "29289"
select select "1185"
select select "tentative"
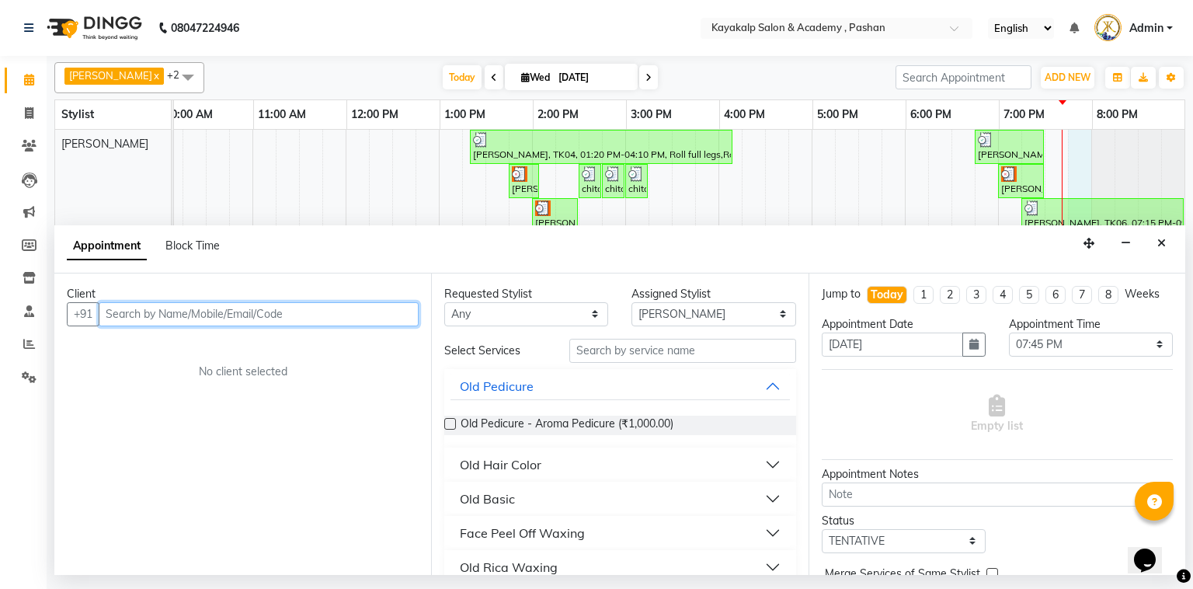
click at [181, 308] on input "text" at bounding box center [259, 314] width 320 height 24
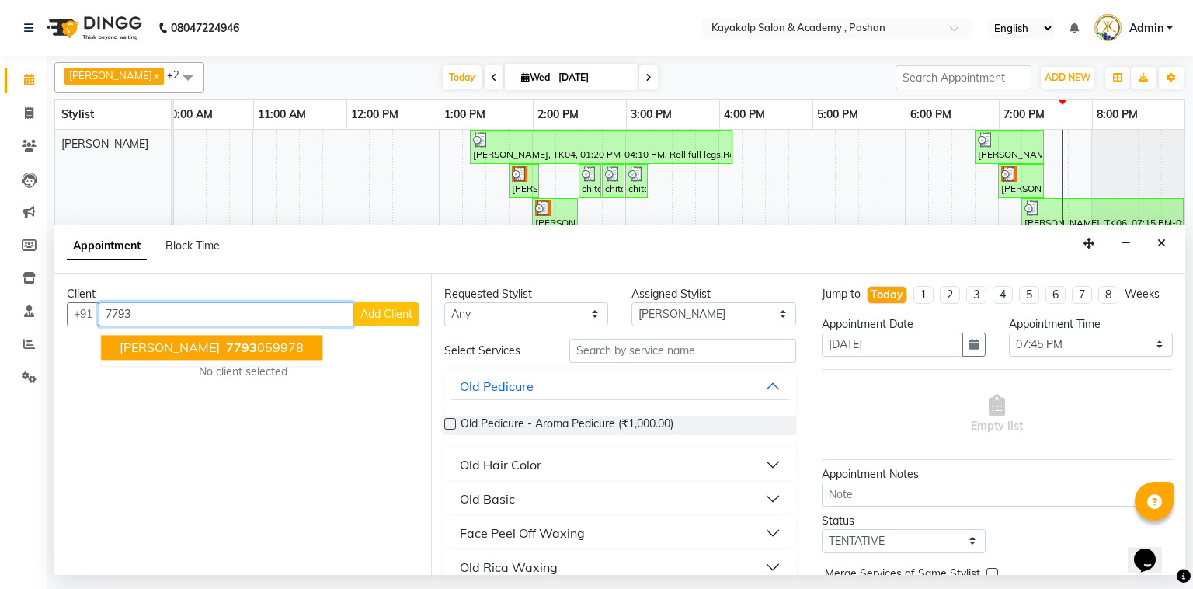
click at [193, 354] on button "manish chohana 7793 059978" at bounding box center [211, 347] width 221 height 25
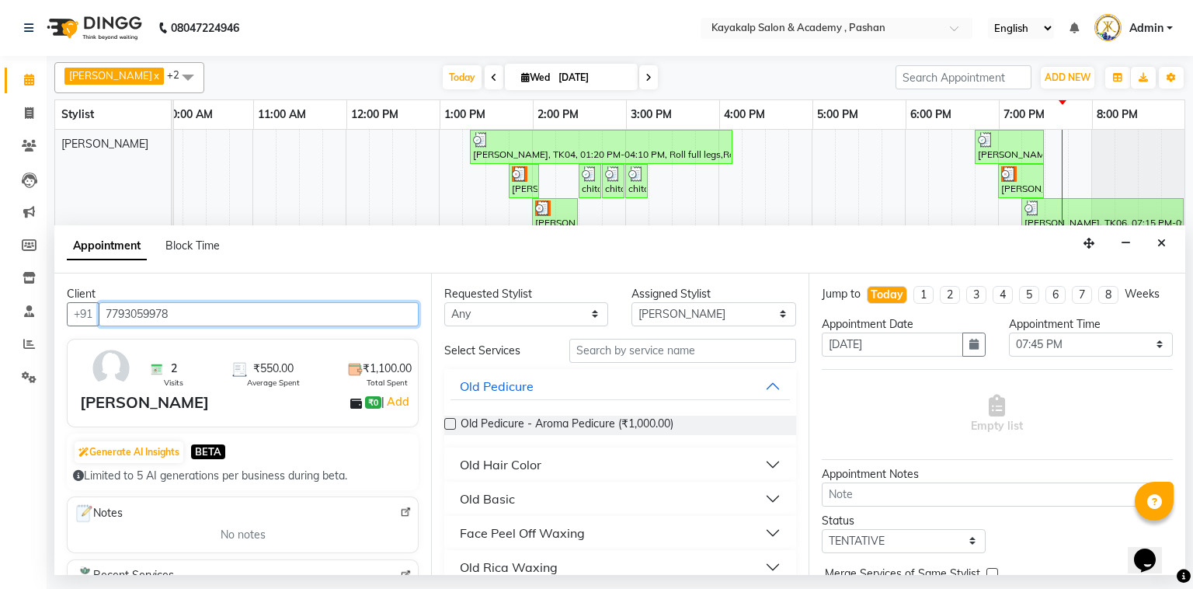
type input "7793059978"
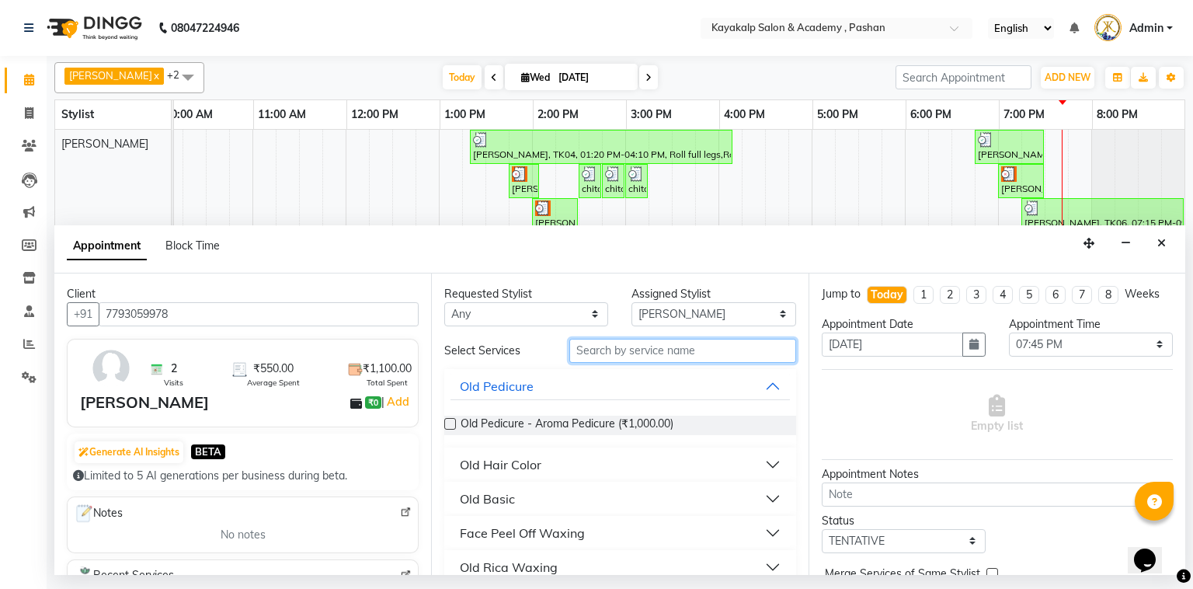
click at [684, 360] on input "text" at bounding box center [682, 351] width 227 height 24
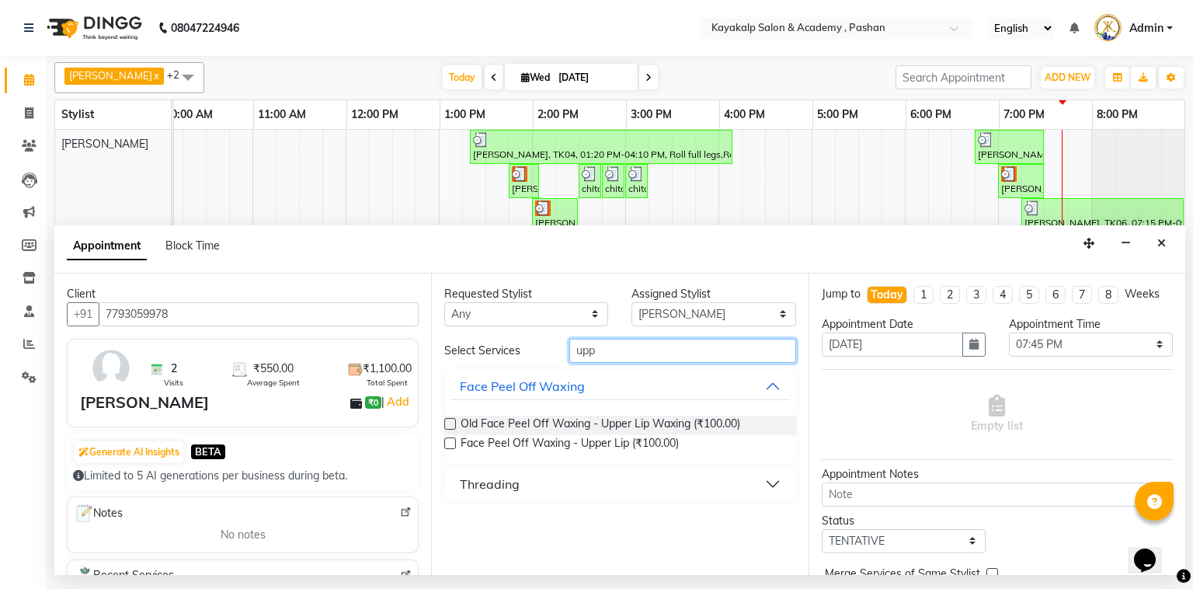
type input "upp"
click at [447, 443] on label at bounding box center [450, 443] width 12 height 12
click at [447, 443] on input "checkbox" at bounding box center [449, 445] width 10 height 10
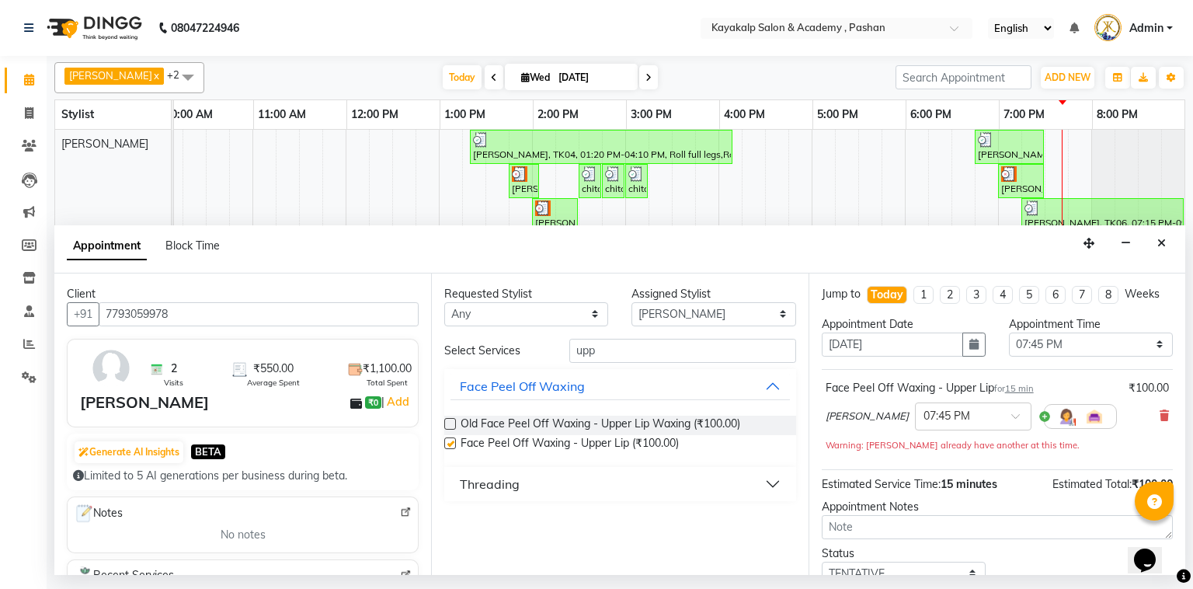
checkbox input "false"
click at [655, 350] on input "upp" at bounding box center [682, 351] width 227 height 24
type input "u"
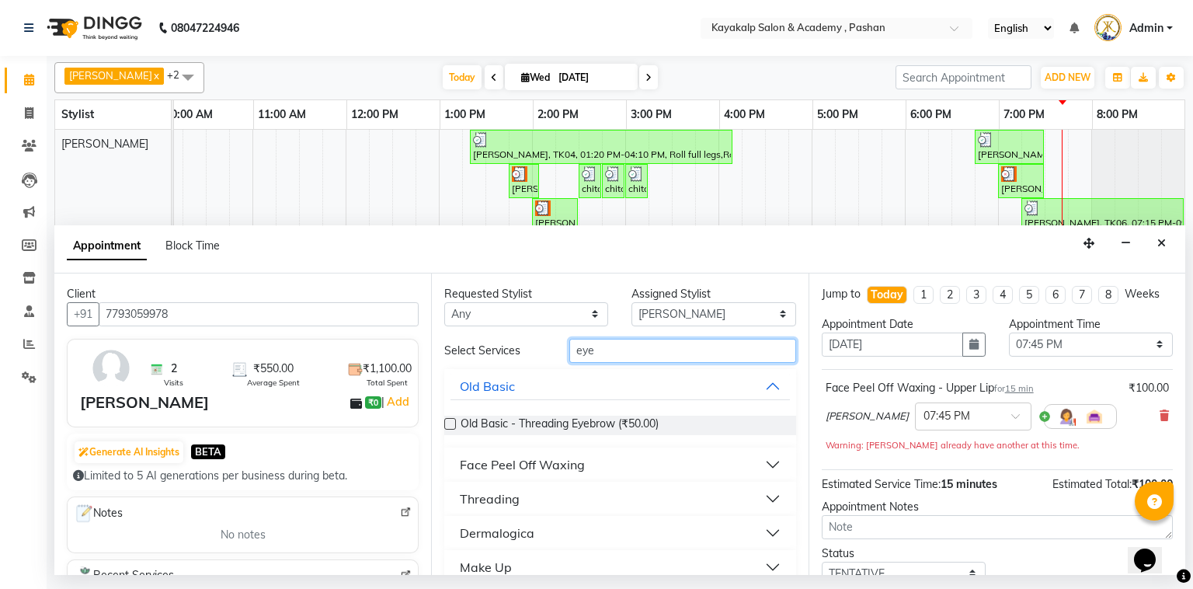
type input "eye"
click at [494, 459] on div "Face Peel Off Waxing" at bounding box center [522, 464] width 125 height 19
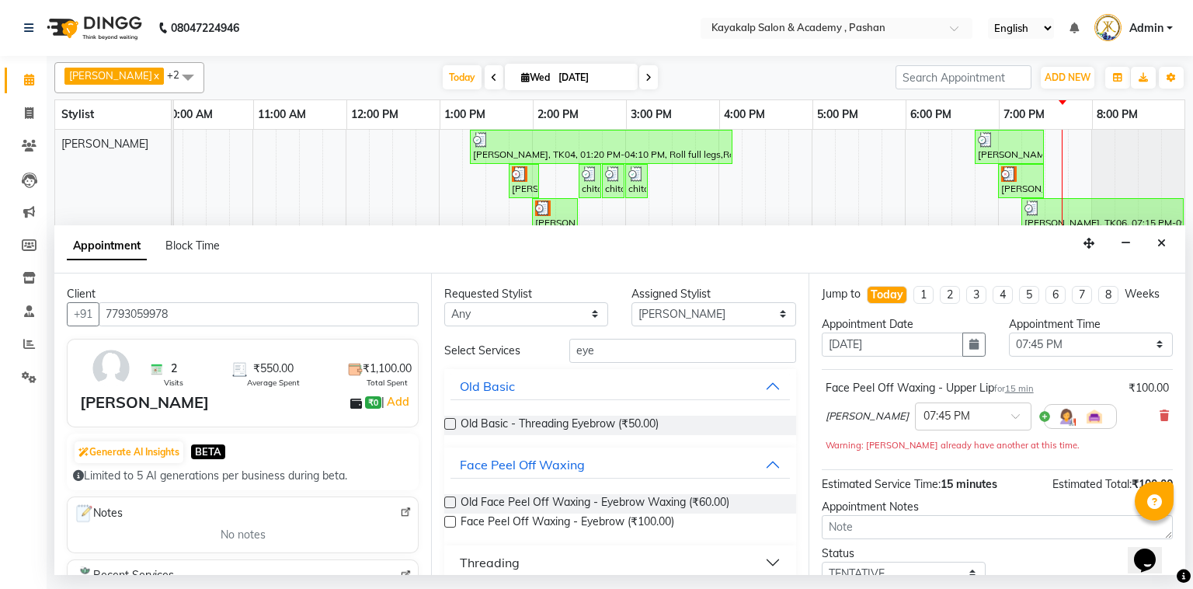
click at [450, 523] on label at bounding box center [450, 522] width 12 height 12
click at [450, 523] on input "checkbox" at bounding box center [449, 523] width 10 height 10
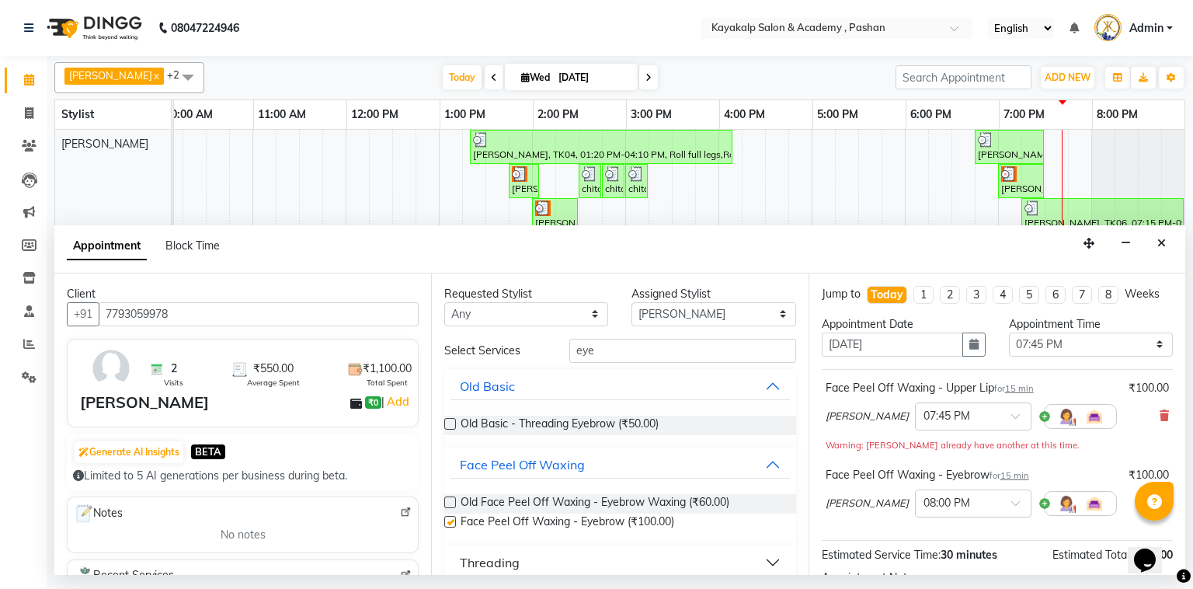
checkbox input "false"
click at [603, 355] on input "eye" at bounding box center [682, 351] width 227 height 24
type input "e"
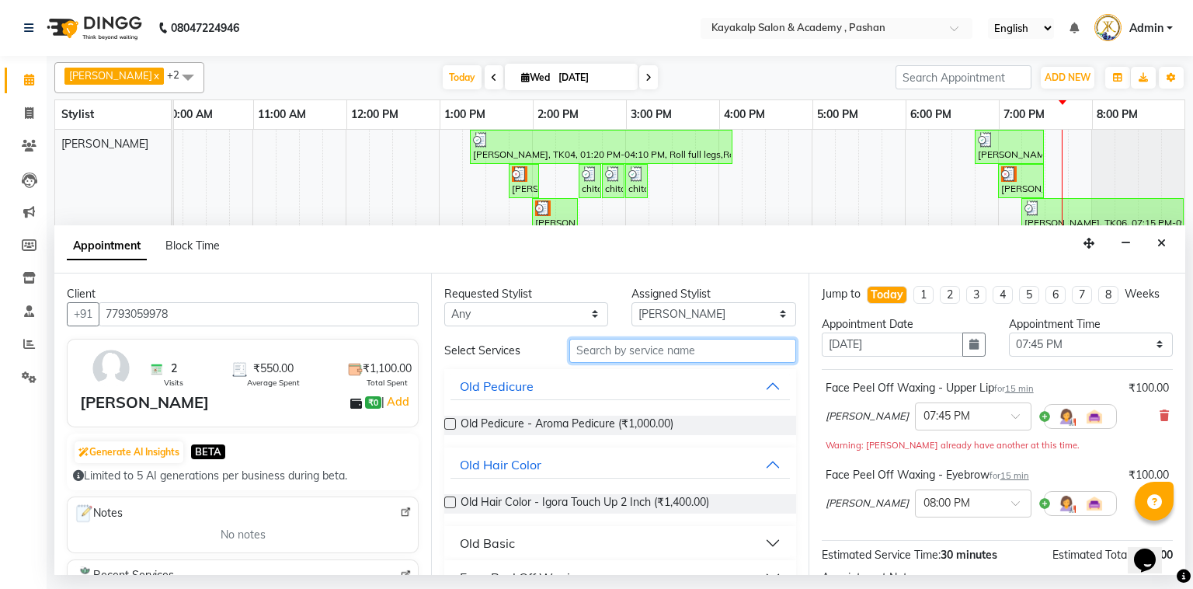
type input "m"
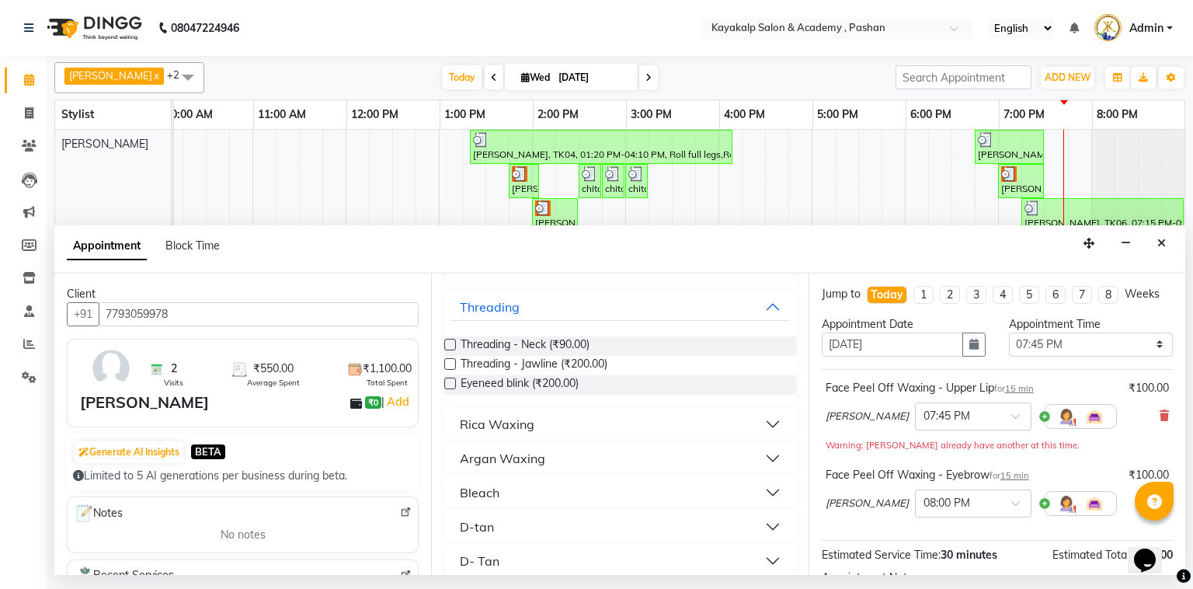
scroll to position [0, 0]
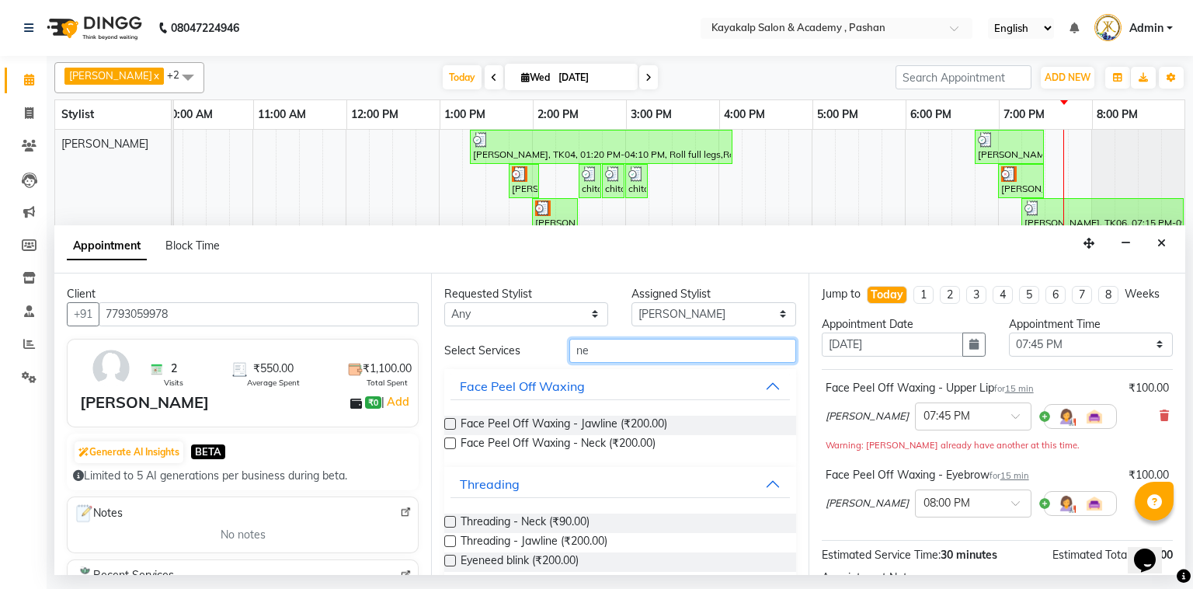
click at [597, 353] on input "ne" at bounding box center [682, 351] width 227 height 24
type input "n"
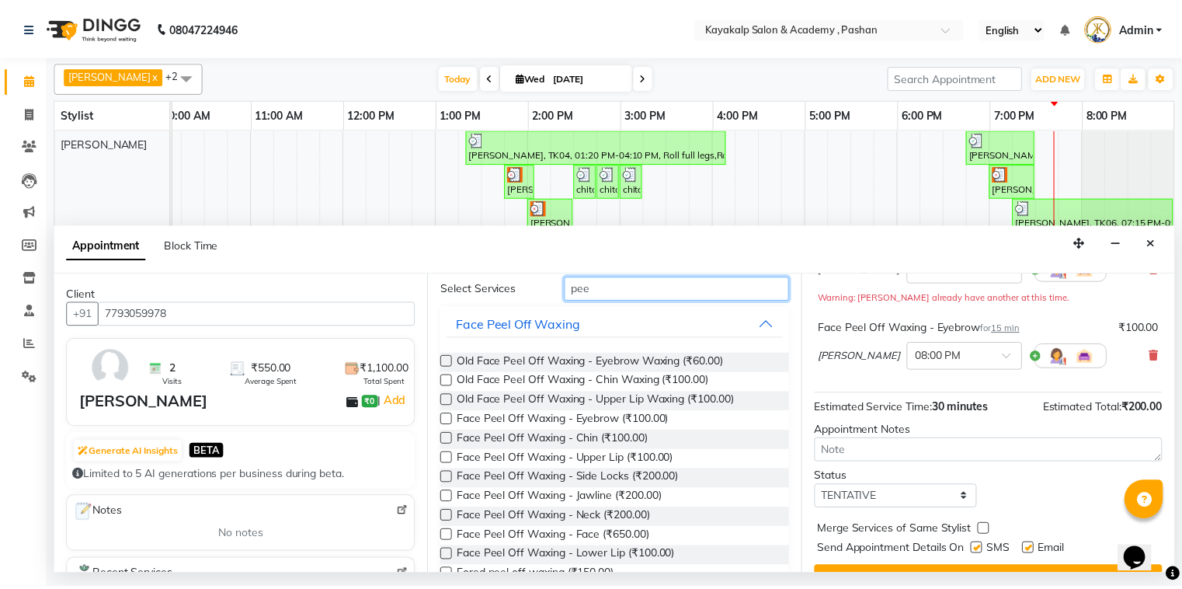
scroll to position [178, 0]
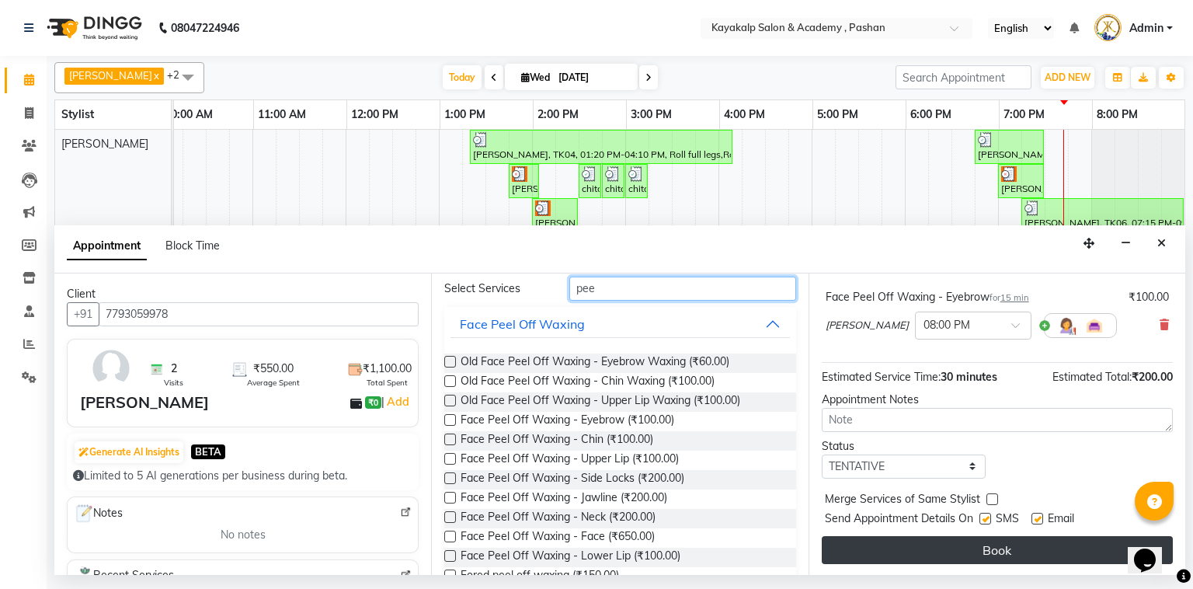
type input "pee"
click at [989, 545] on button "Book" at bounding box center [997, 550] width 351 height 28
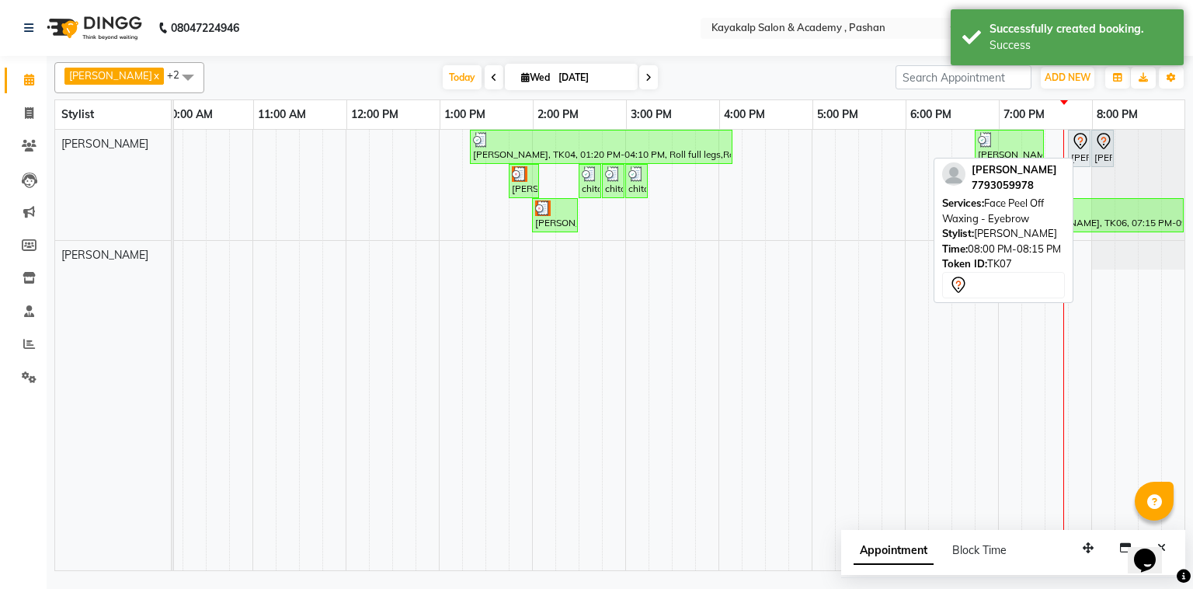
click at [1093, 158] on div "[PERSON_NAME], TK07, 08:00 PM-08:15 PM, Face Peel Off Waxing - Eyebrow" at bounding box center [1102, 148] width 19 height 33
select select "7"
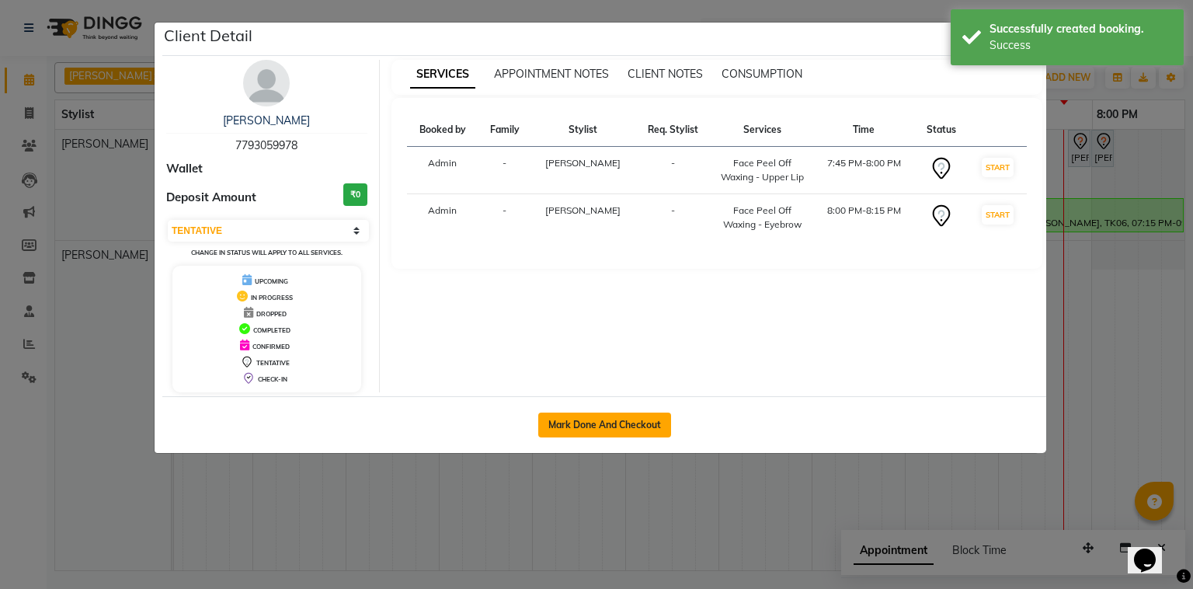
click at [594, 426] on button "Mark Done And Checkout" at bounding box center [604, 424] width 133 height 25
select select "4804"
select select "service"
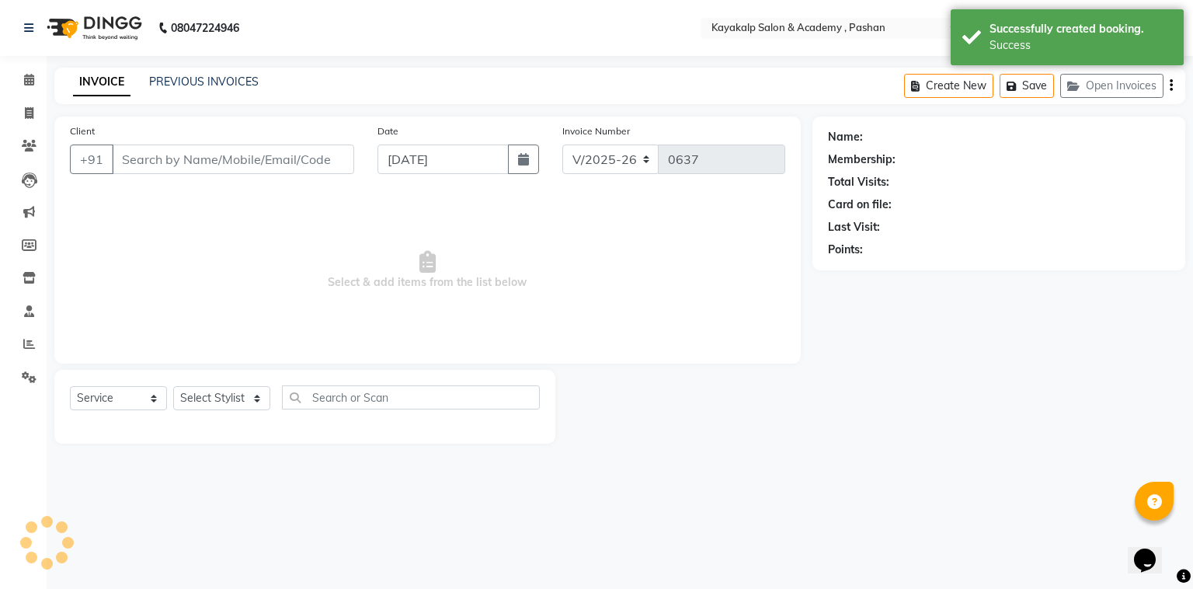
type input "7793059978"
select select "29289"
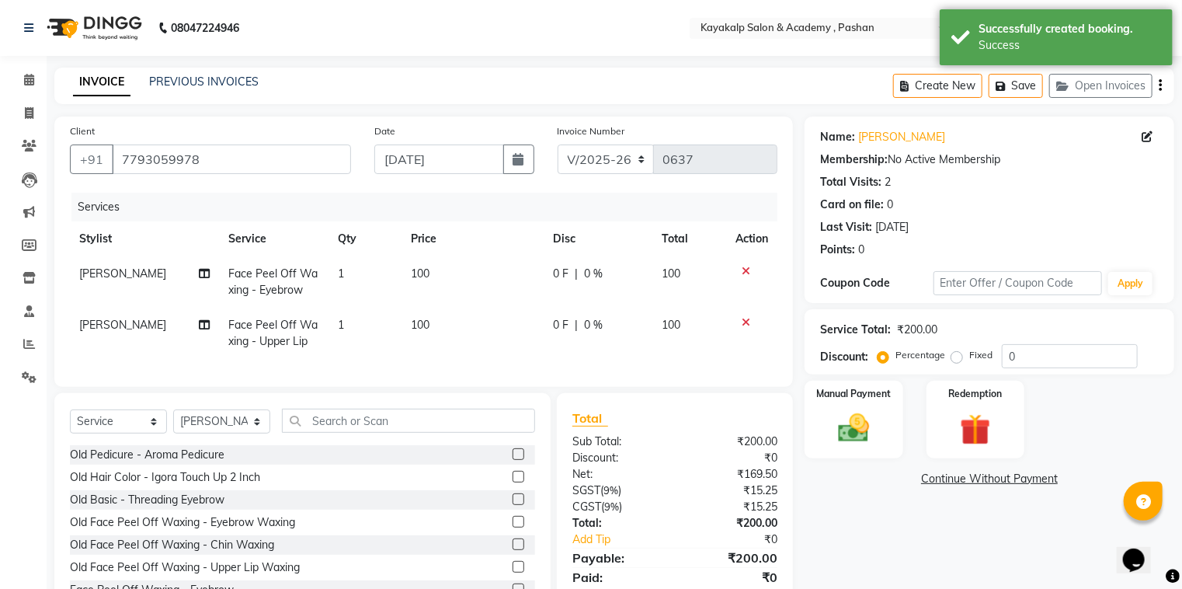
click at [590, 332] on span "0 %" at bounding box center [593, 325] width 19 height 16
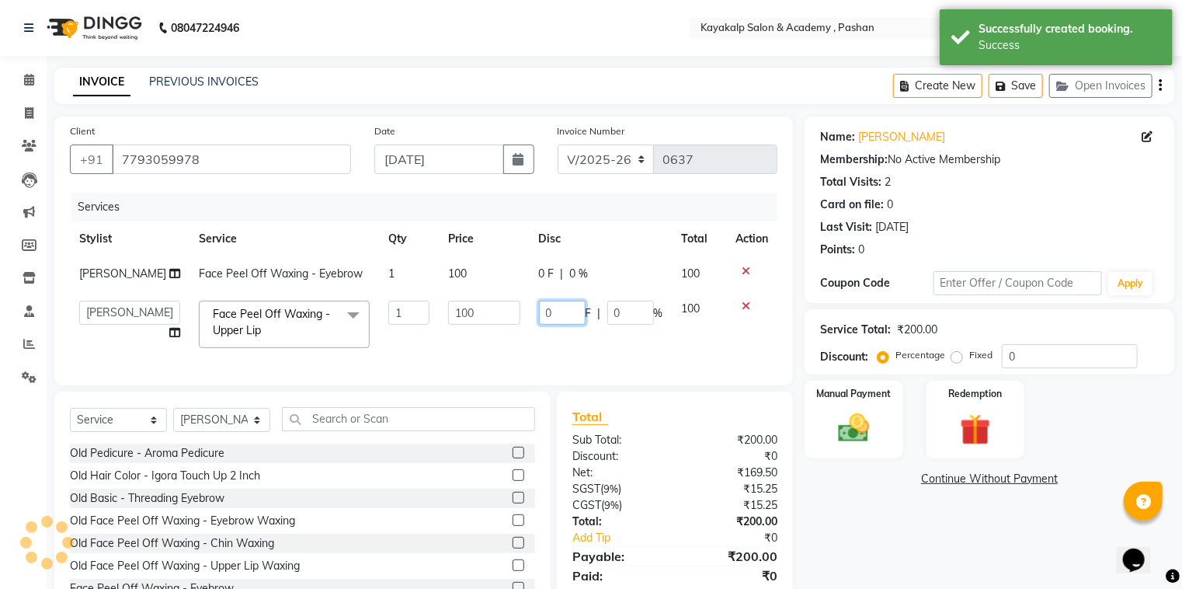
click at [571, 325] on input "0" at bounding box center [562, 313] width 47 height 24
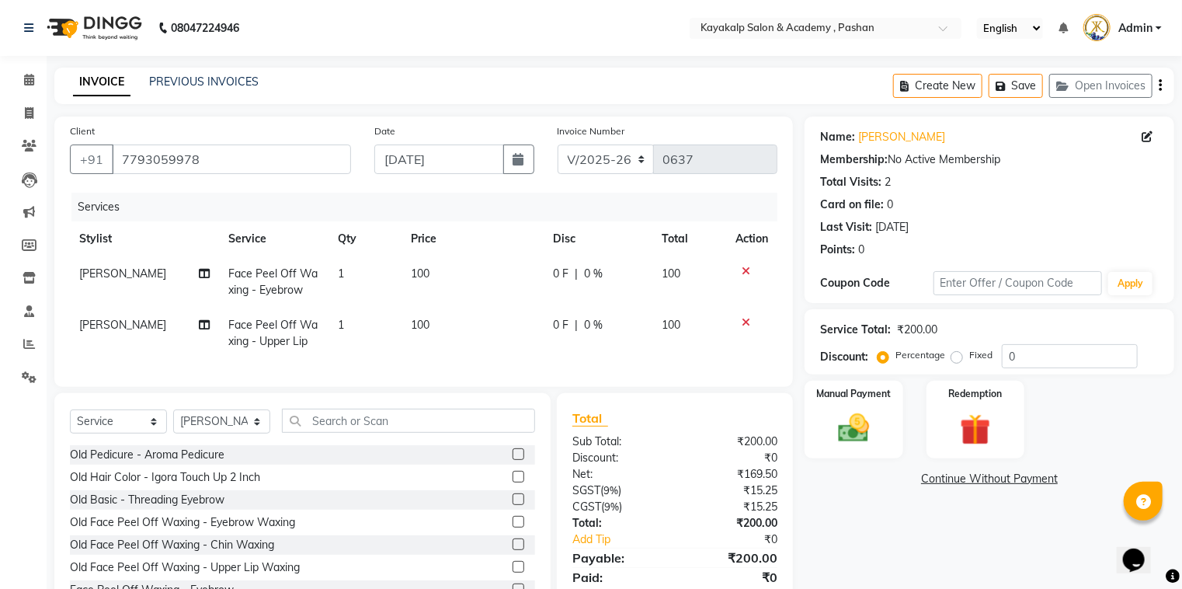
click at [360, 328] on td "1" at bounding box center [364, 333] width 73 height 51
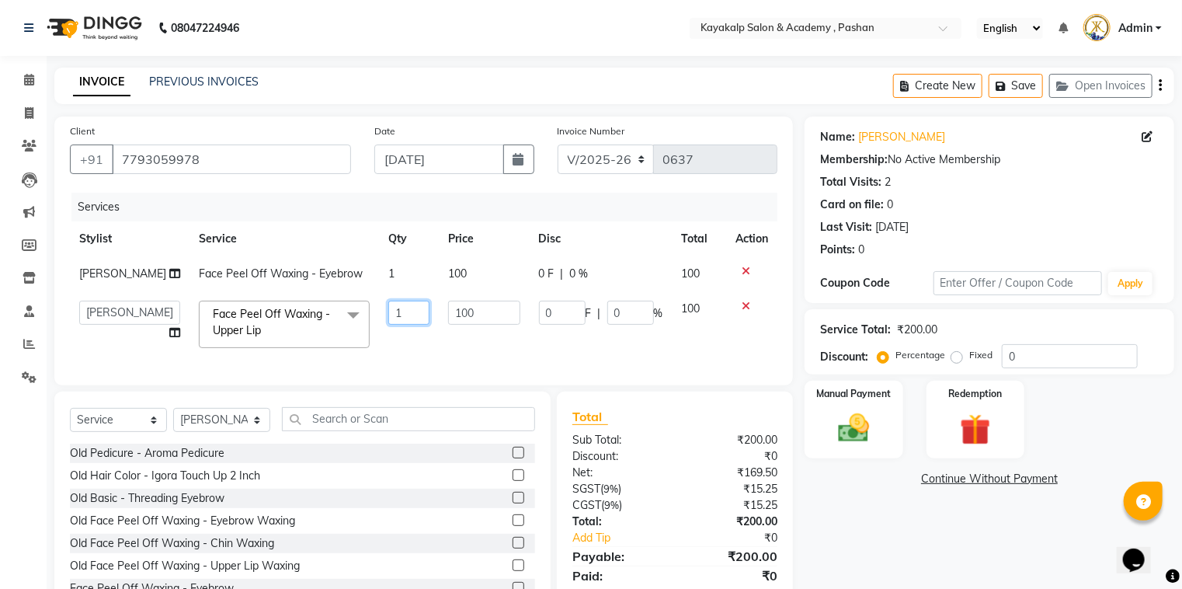
click at [407, 325] on input "1" at bounding box center [409, 313] width 42 height 24
type input "2"
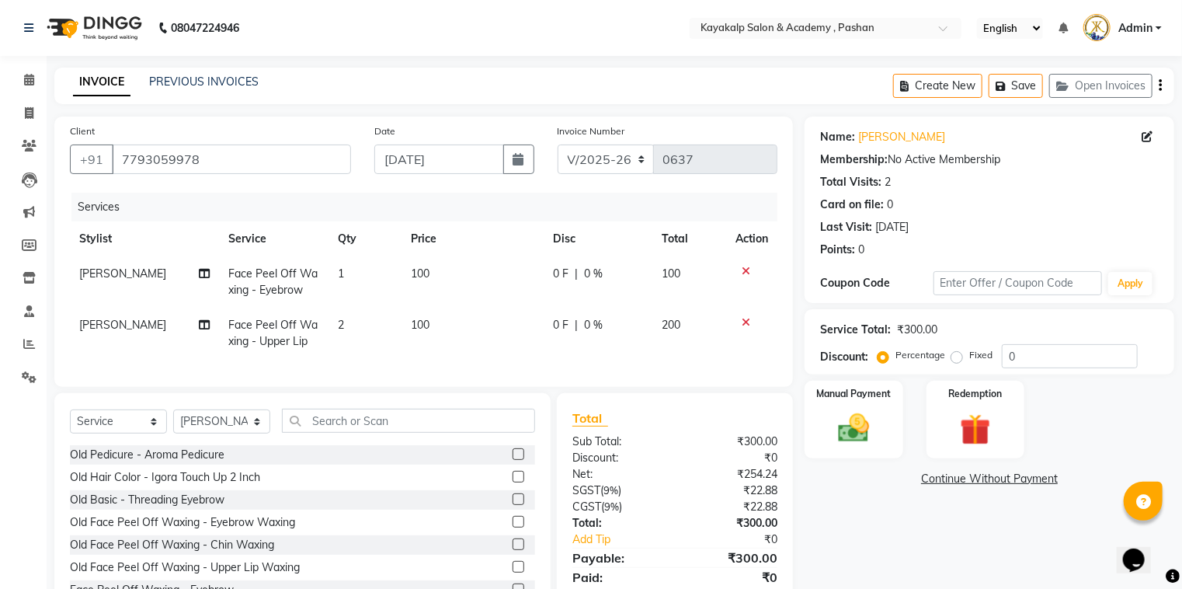
click at [426, 356] on td "100" at bounding box center [472, 333] width 142 height 51
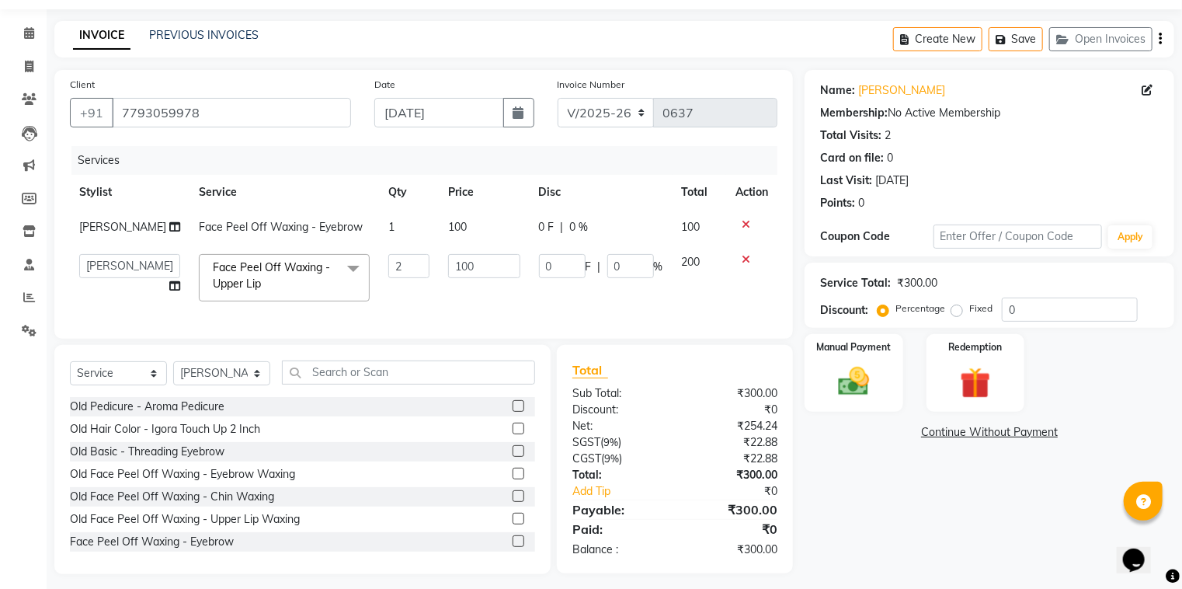
scroll to position [82, 0]
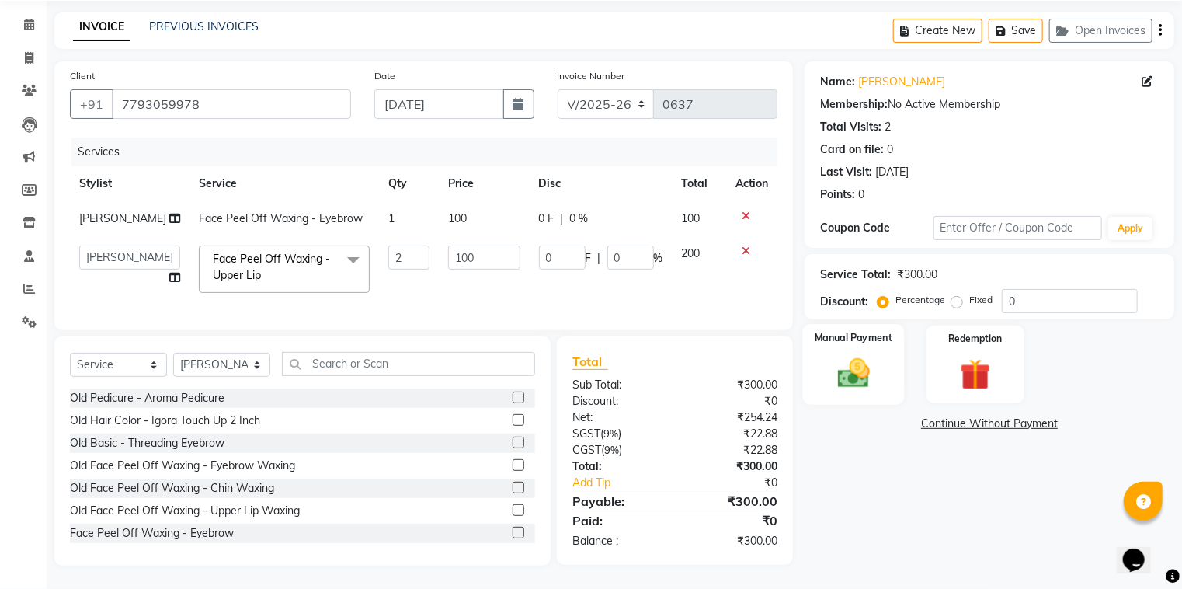
click at [838, 324] on div "Manual Payment" at bounding box center [854, 364] width 102 height 81
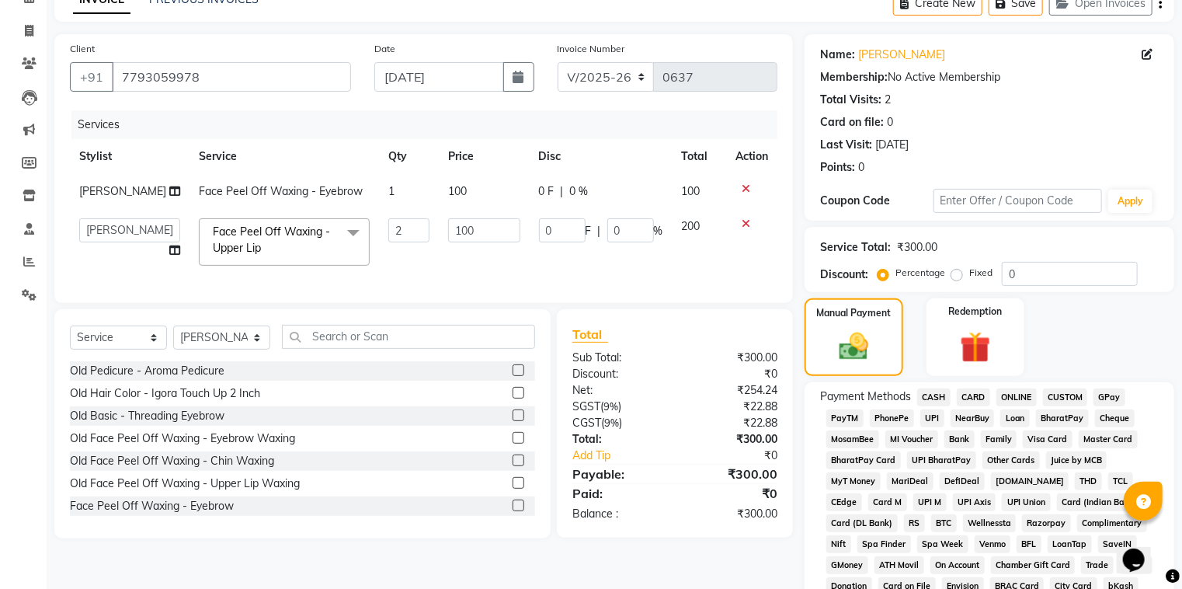
click at [1115, 394] on span "GPay" at bounding box center [1109, 397] width 32 height 18
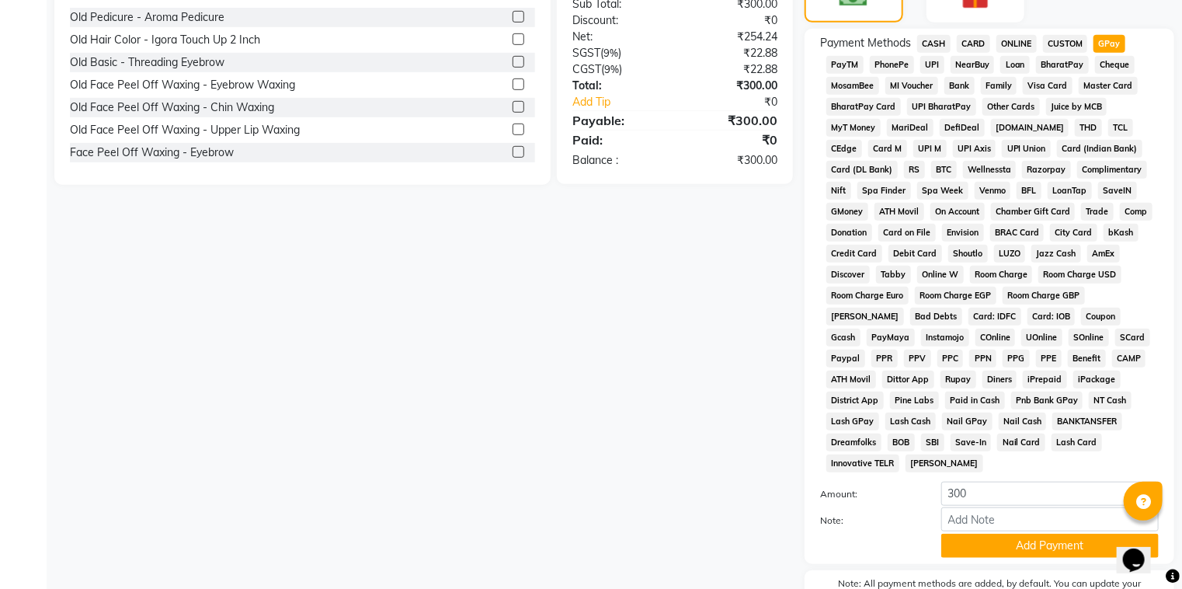
scroll to position [517, 0]
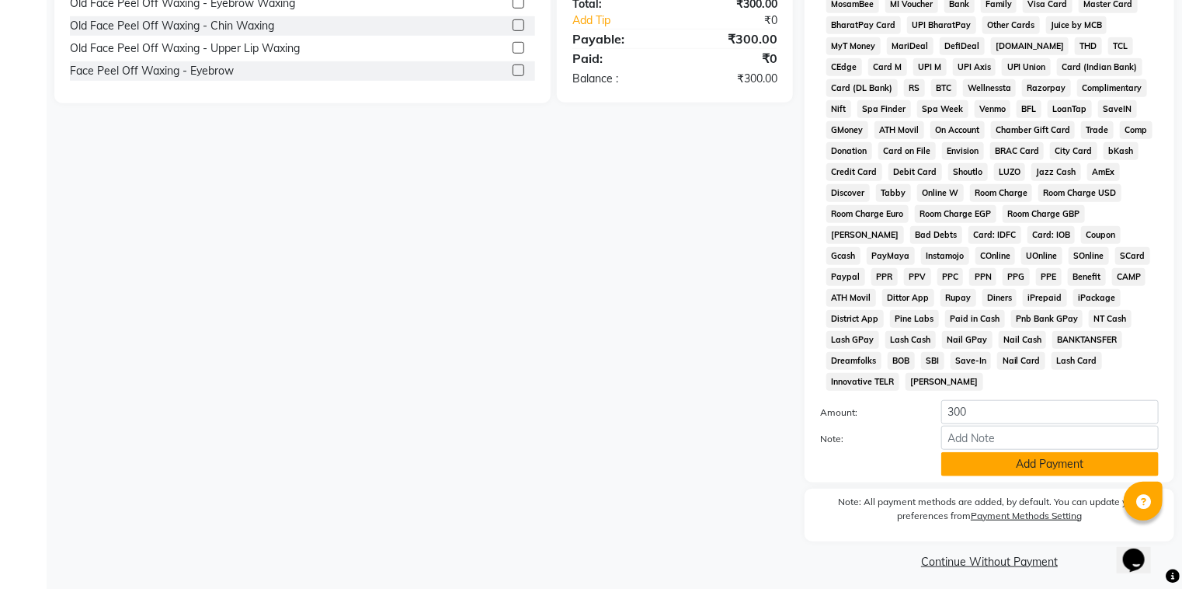
click at [1044, 456] on button "Add Payment" at bounding box center [1049, 464] width 217 height 24
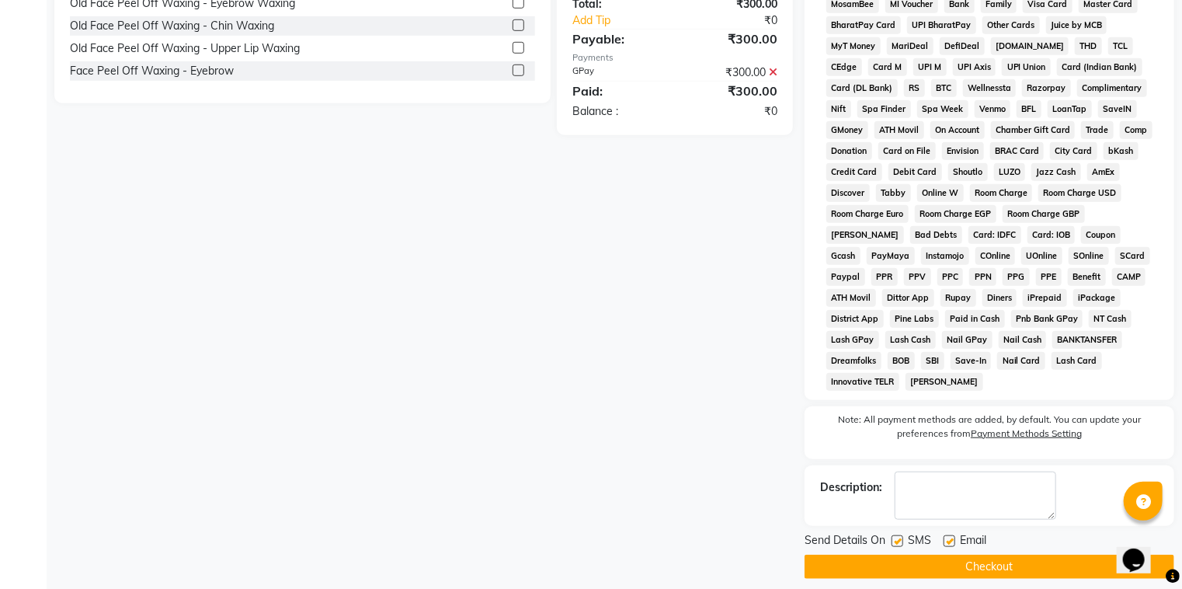
click at [1036, 561] on button "Checkout" at bounding box center [990, 566] width 370 height 24
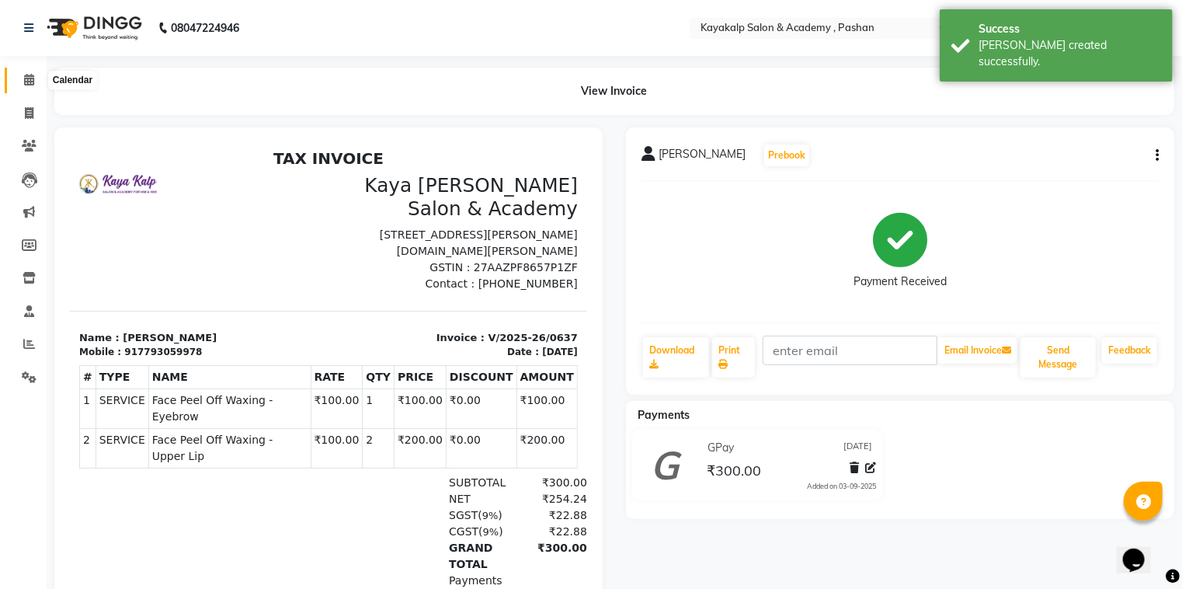
click at [26, 82] on icon at bounding box center [29, 80] width 10 height 12
